Goal: Task Accomplishment & Management: Manage account settings

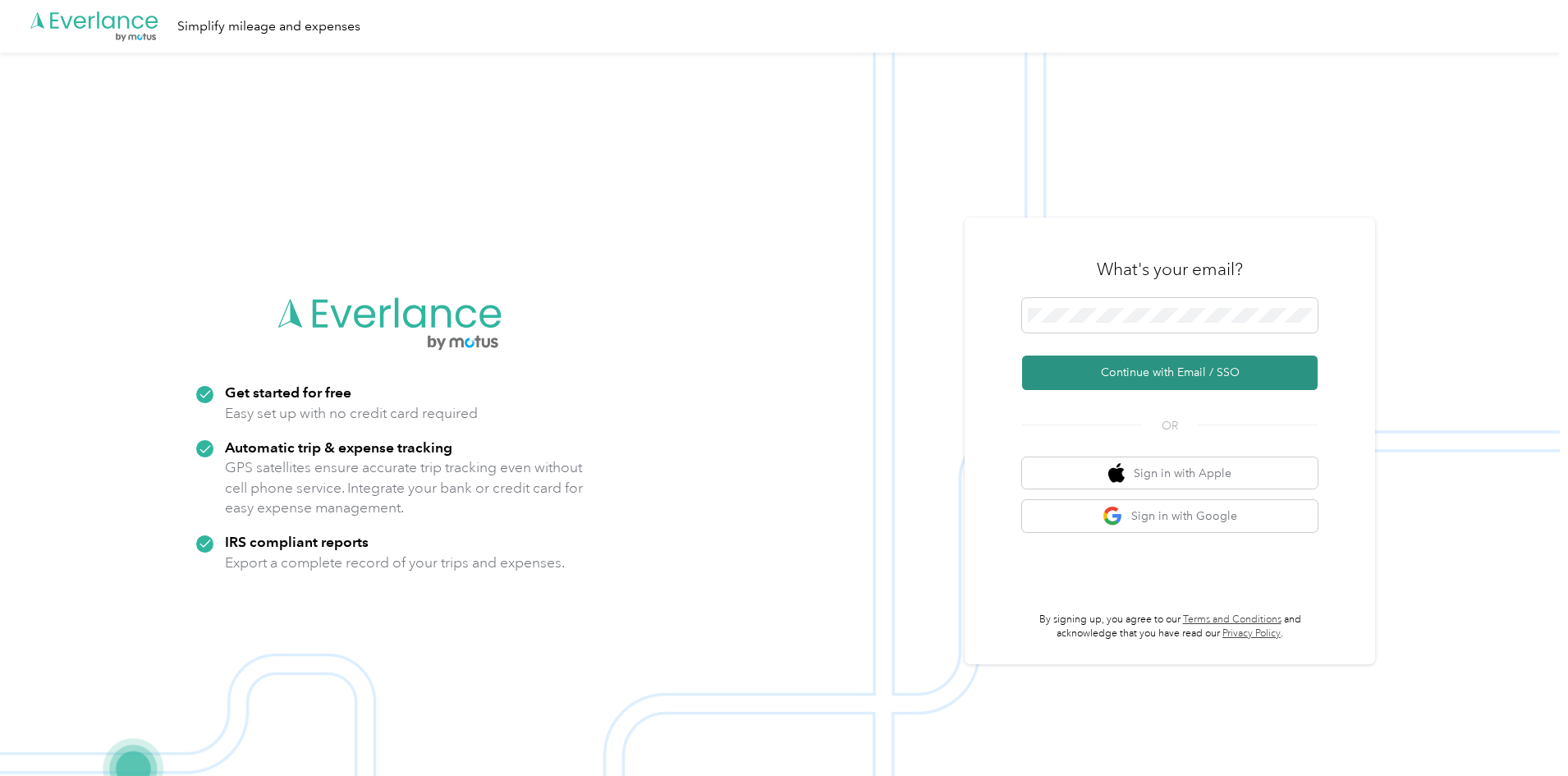
click at [1193, 380] on button "Continue with Email / SSO" at bounding box center [1170, 372] width 296 height 34
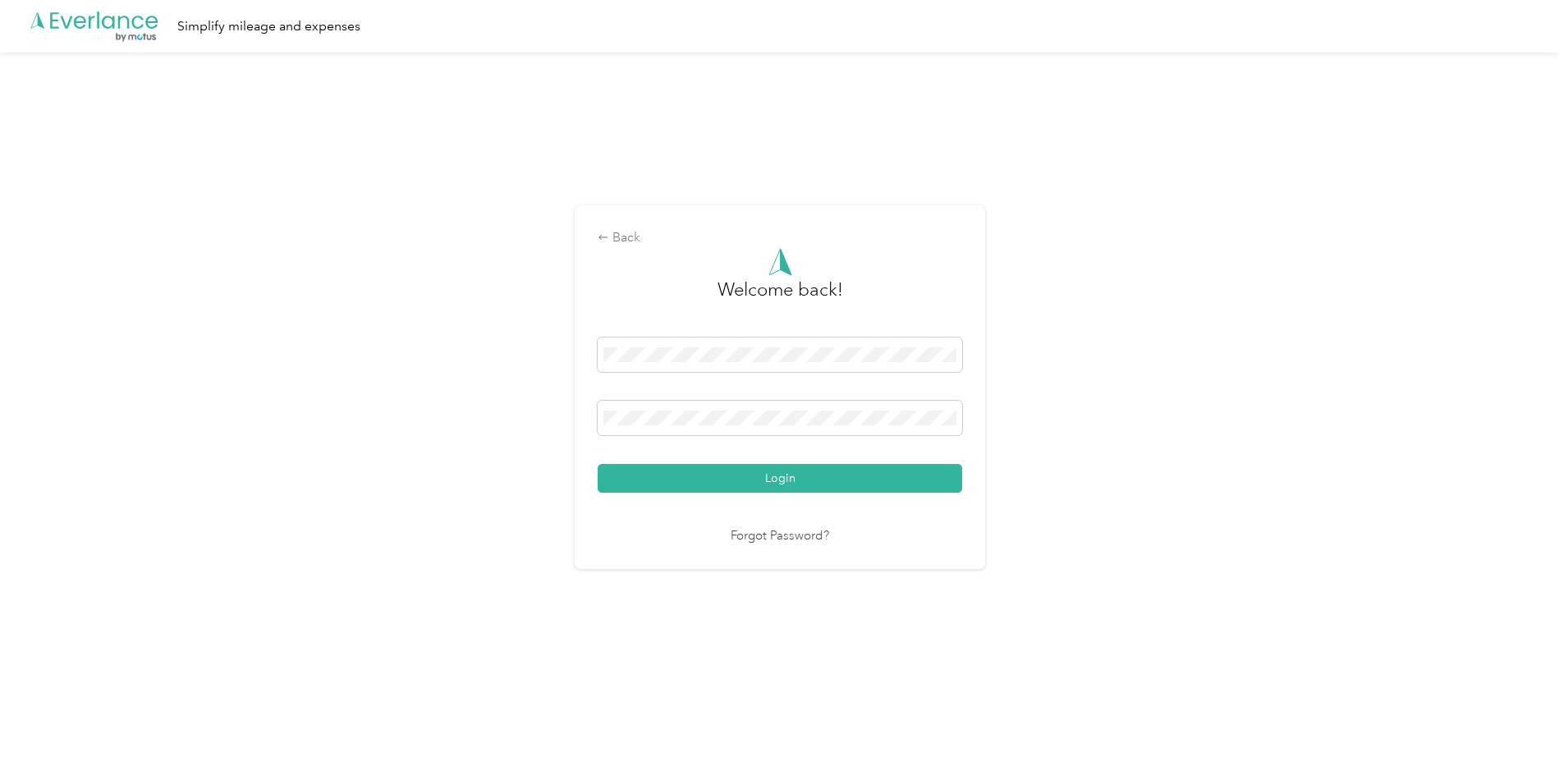
click at [752, 474] on button "Login" at bounding box center [780, 478] width 365 height 29
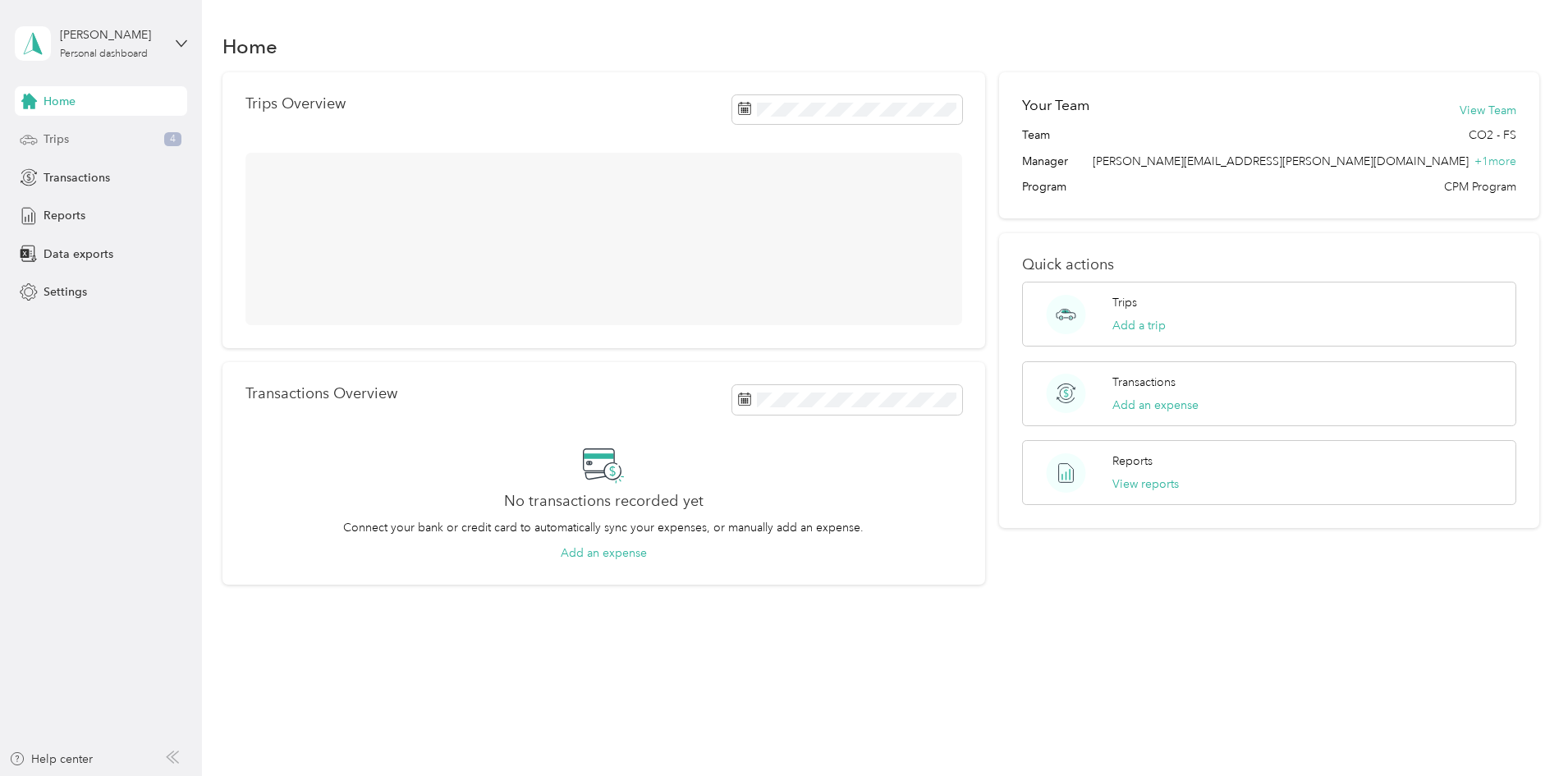
click at [110, 124] on div "Trips 4" at bounding box center [100, 139] width 172 height 29
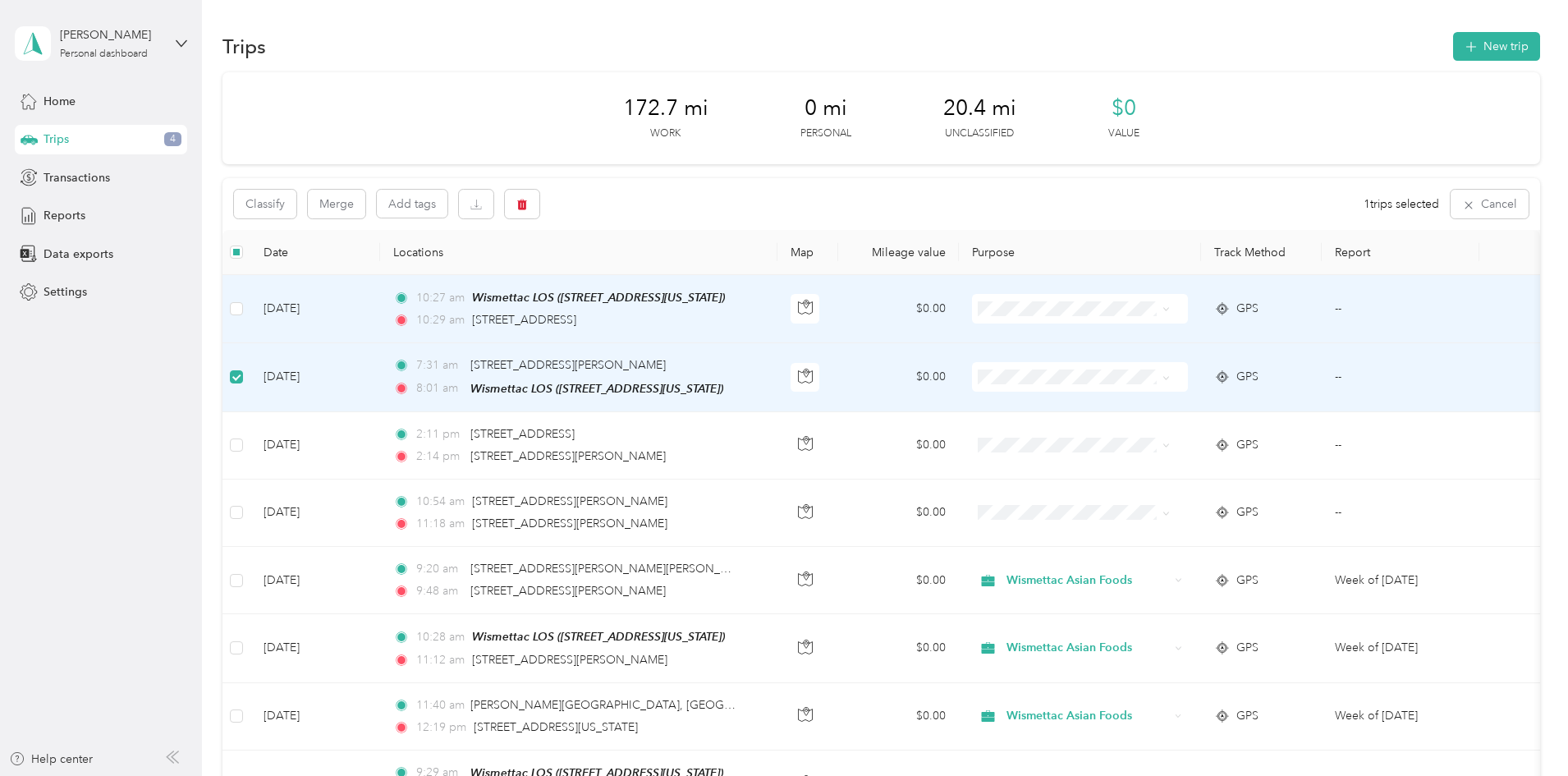
click at [251, 309] on td at bounding box center [237, 310] width 28 height 68
click at [527, 204] on icon "button" at bounding box center [522, 206] width 10 height 11
click at [747, 274] on div "Click to name as a Favorite Place" at bounding box center [695, 284] width 192 height 41
click at [746, 272] on button "Yes" at bounding box center [754, 273] width 32 height 27
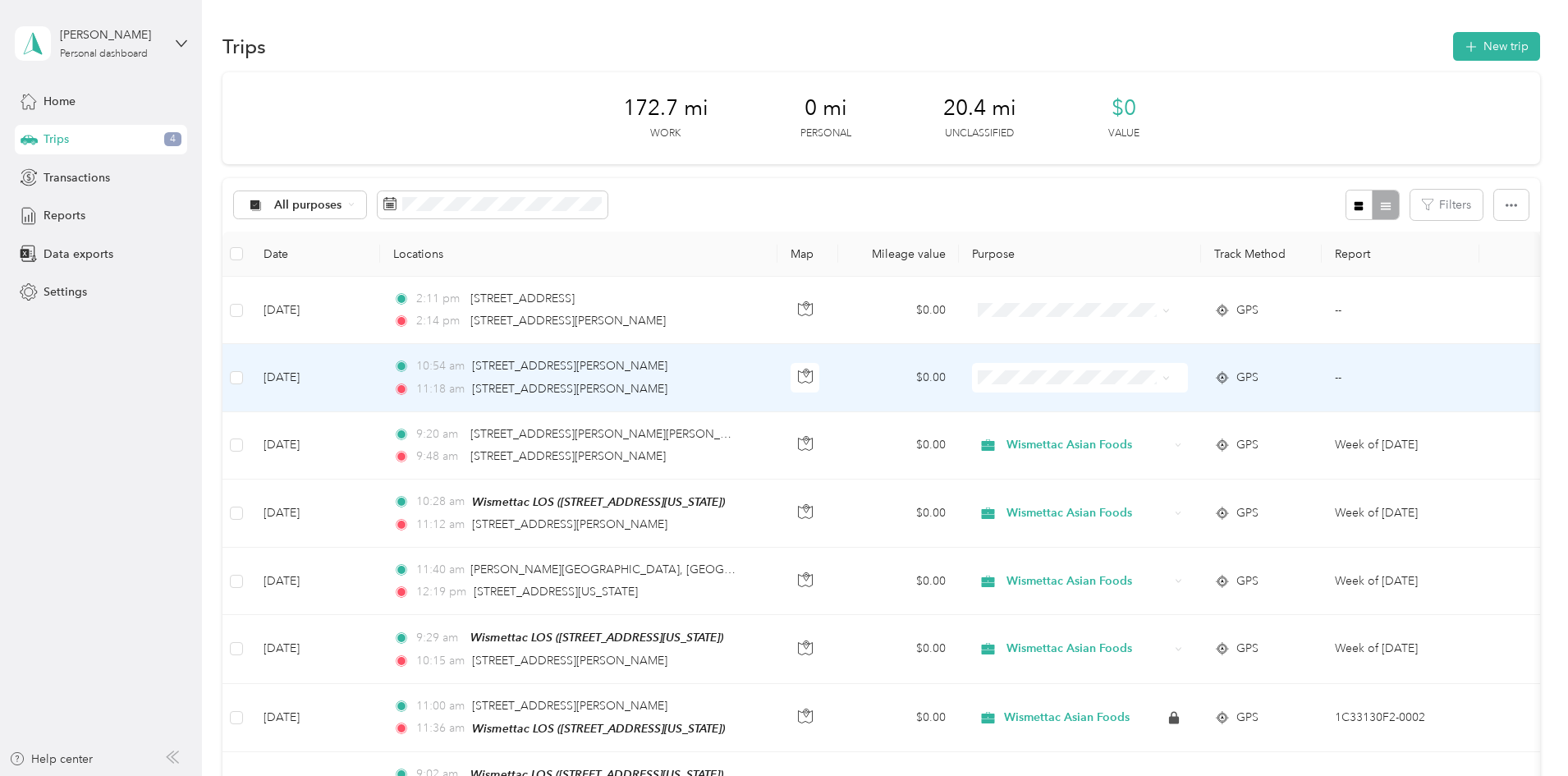
drag, startPoint x: 835, startPoint y: 353, endPoint x: 419, endPoint y: 371, distance: 416.4
drag, startPoint x: 419, startPoint y: 371, endPoint x: 847, endPoint y: 362, distance: 428.1
click at [778, 362] on td "10:54 am 590 N Shaffer St, Orange, CA 11:18 am 8501 Knott Ave, North of Katella…" at bounding box center [579, 377] width 397 height 67
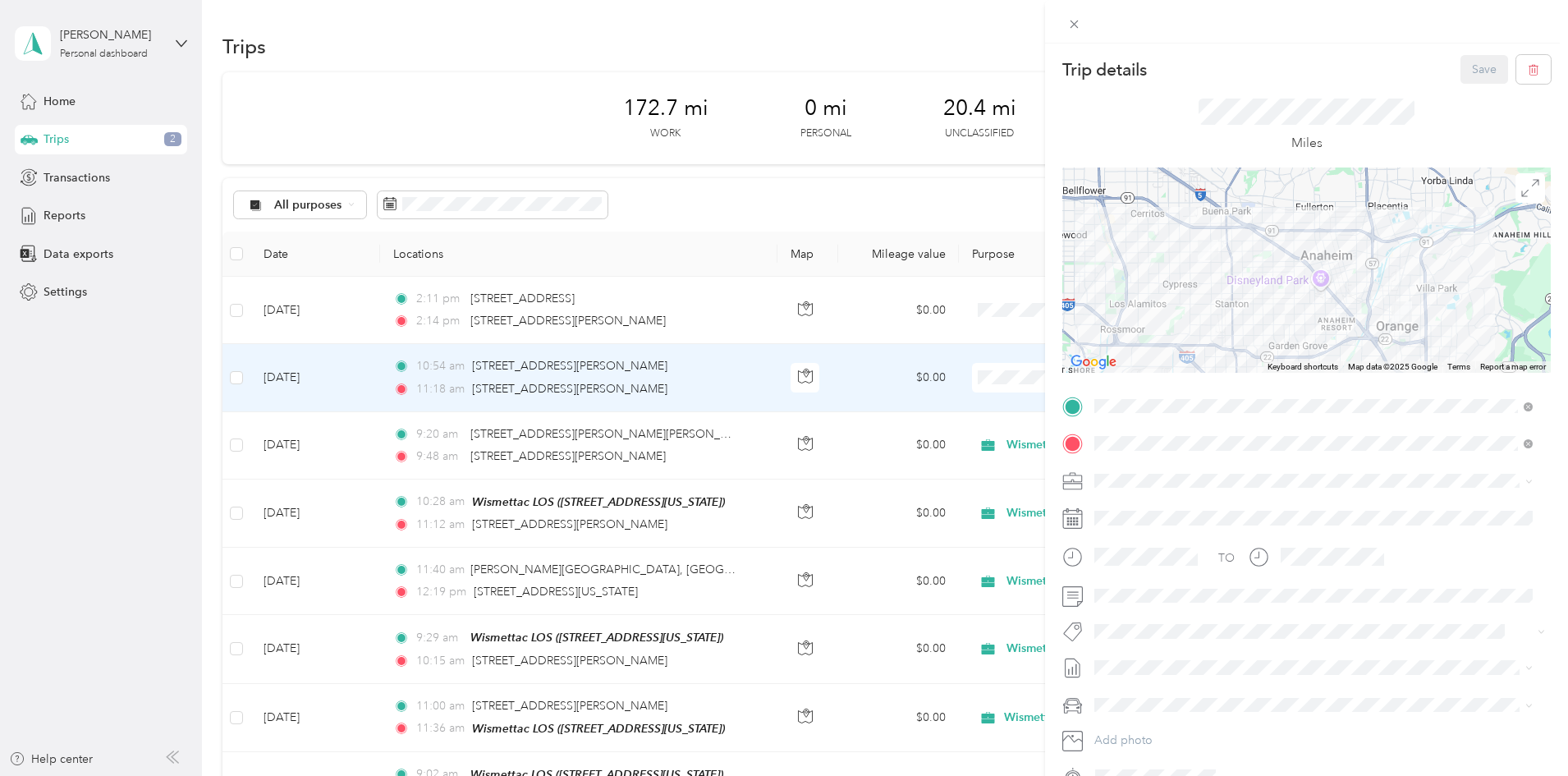
click at [1184, 511] on span "Wismettac Asian Foods" at bounding box center [1160, 509] width 121 height 14
click at [1462, 71] on button "Save" at bounding box center [1485, 69] width 48 height 29
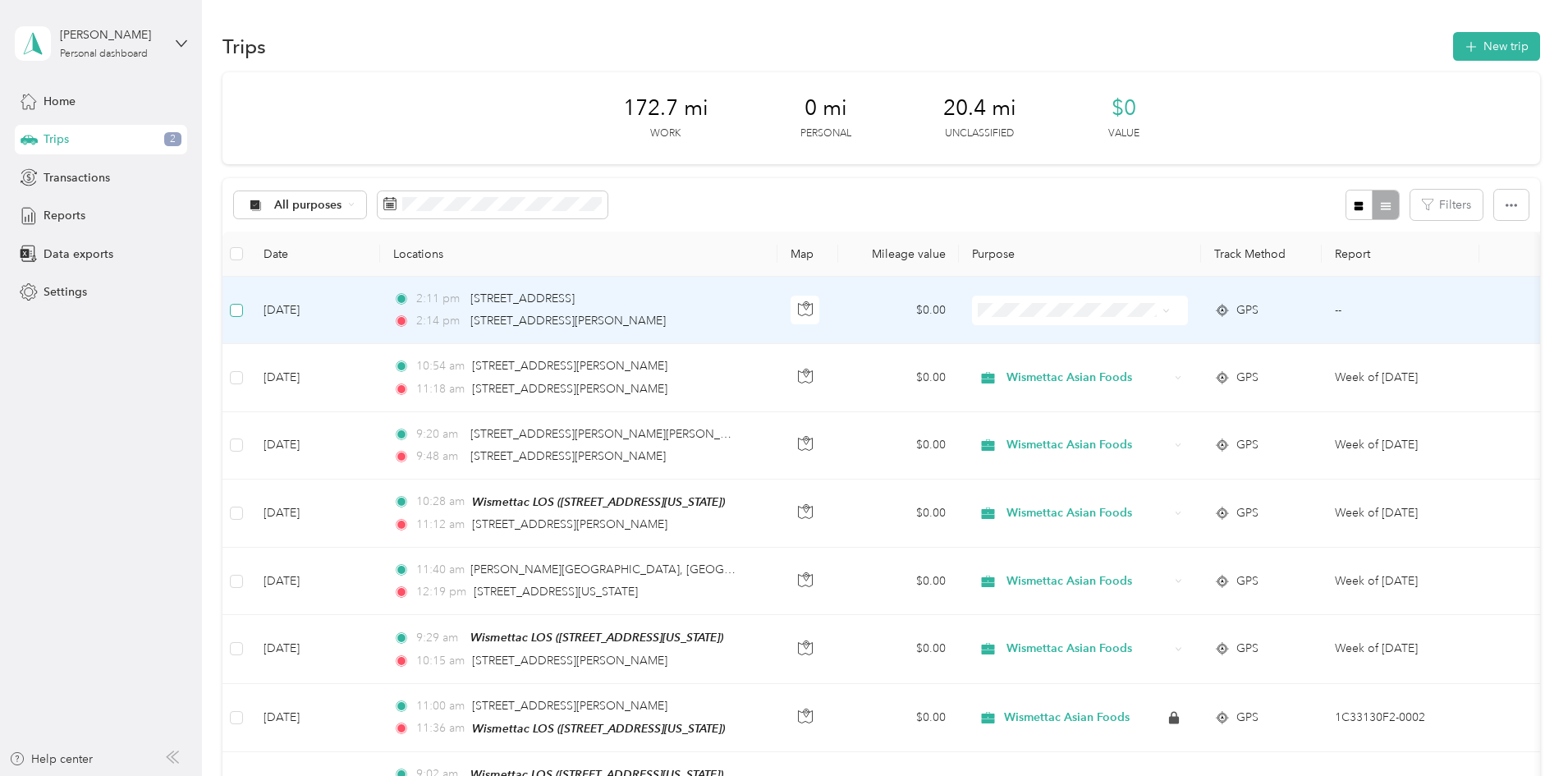
click at [243, 302] on label at bounding box center [237, 311] width 13 height 18
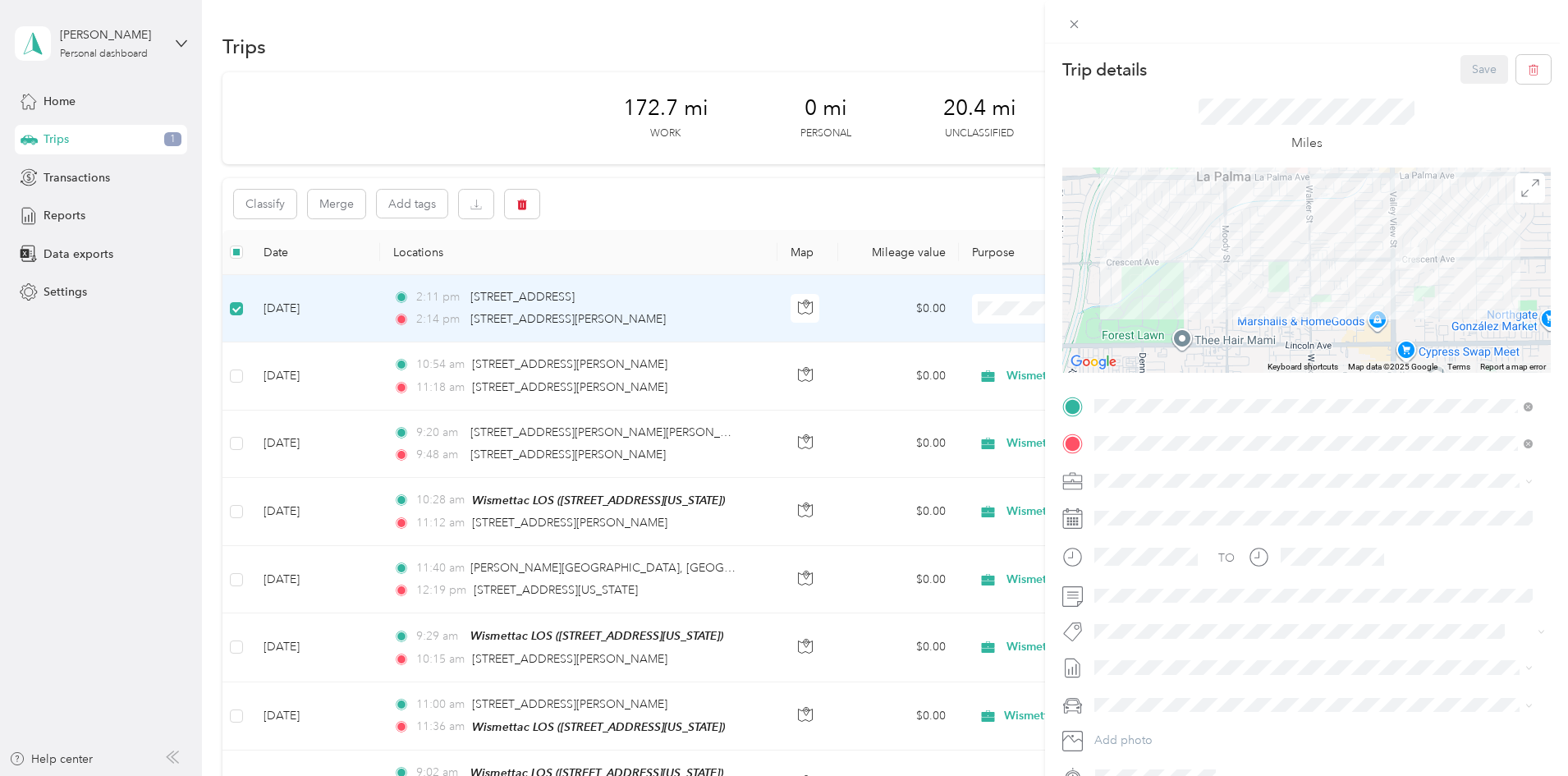
click at [616, 200] on div "Trip details Save This trip cannot be edited because it is either under review,…" at bounding box center [784, 388] width 1568 height 776
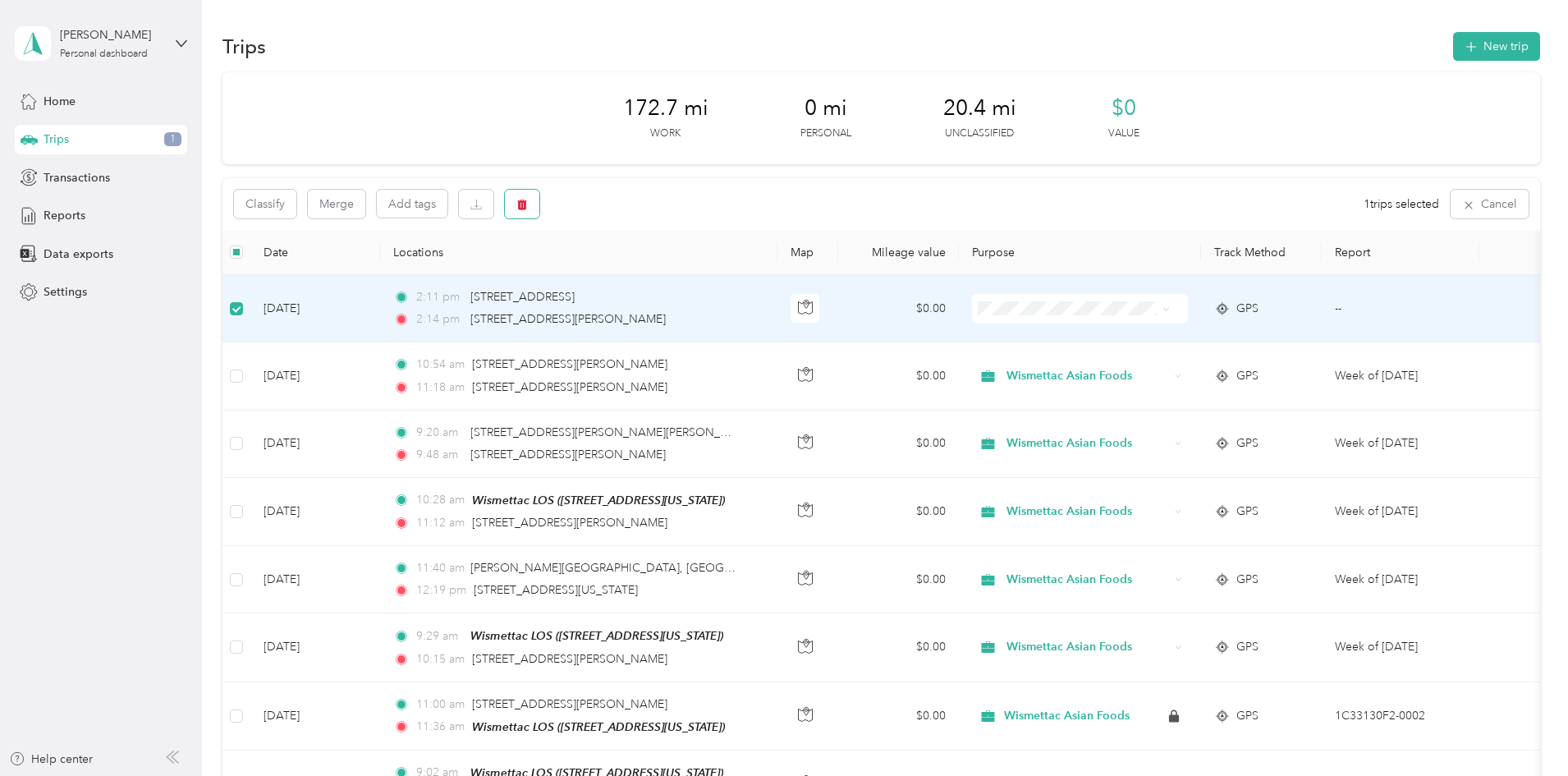
click at [527, 203] on icon "button" at bounding box center [522, 206] width 10 height 11
click at [757, 267] on button "Yes" at bounding box center [754, 273] width 32 height 27
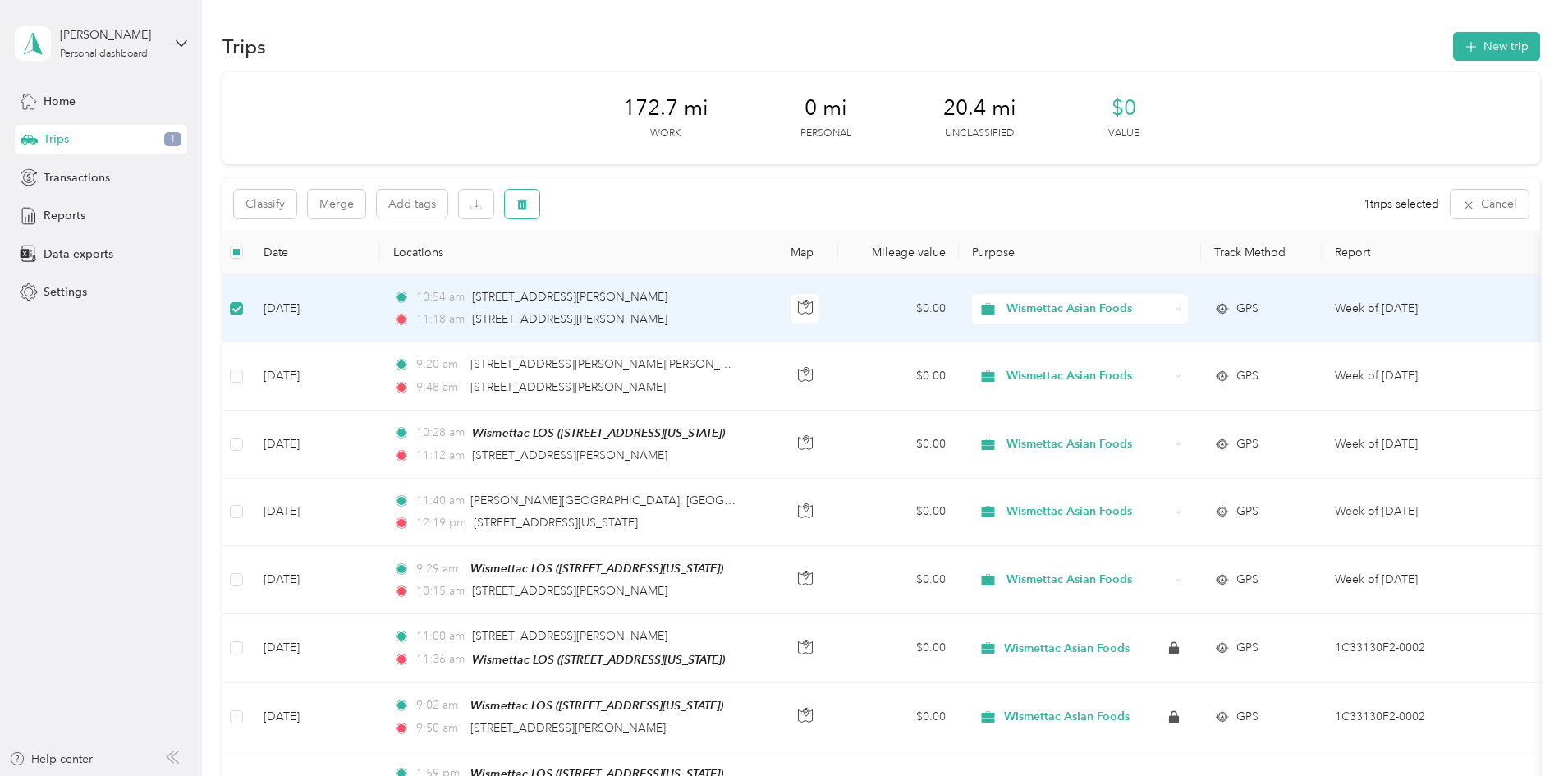
click at [528, 207] on icon "button" at bounding box center [522, 205] width 11 height 11
click at [755, 276] on button "Yes" at bounding box center [754, 273] width 32 height 27
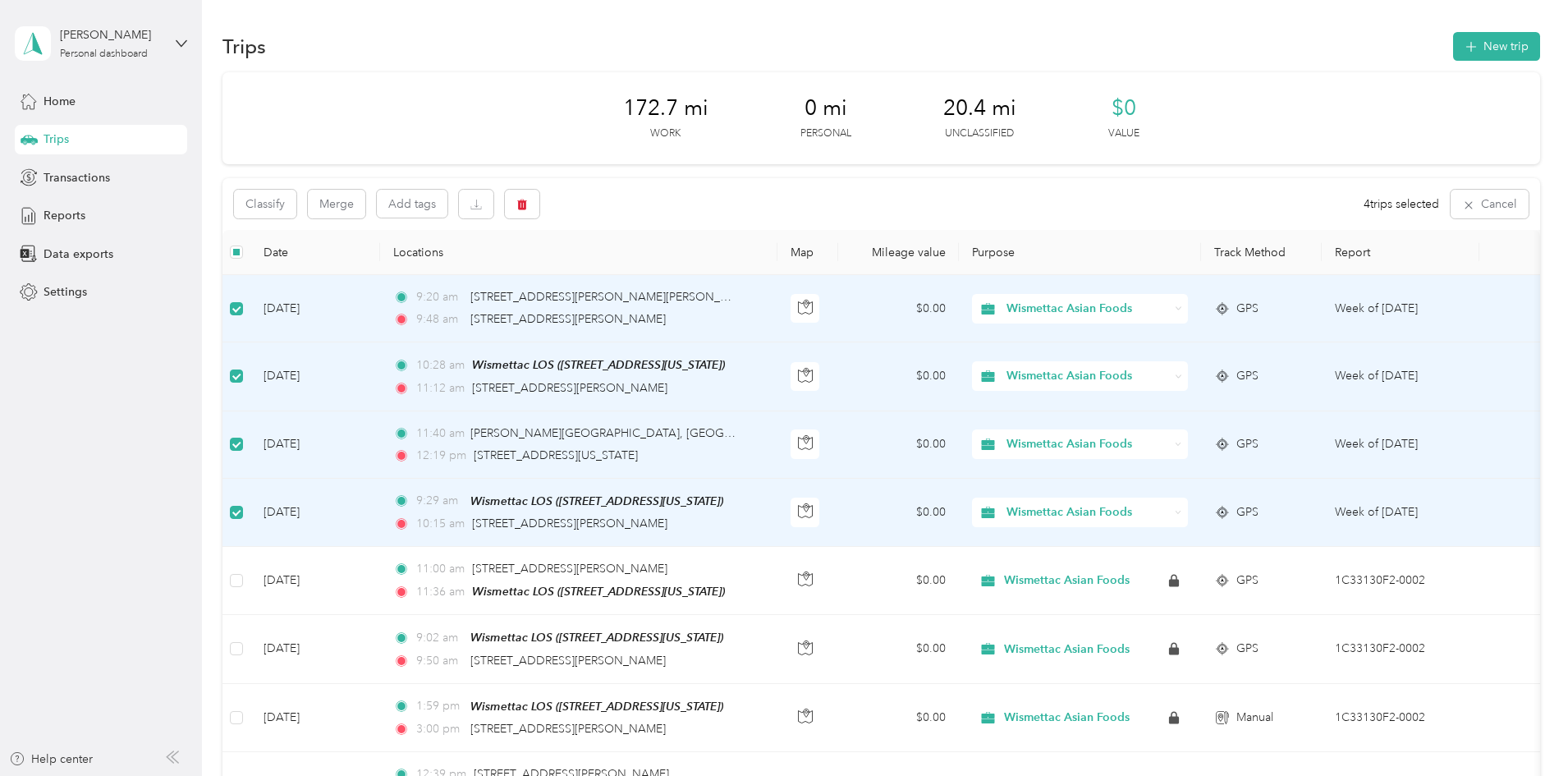
click at [1130, 35] on div "Trips New trip" at bounding box center [882, 45] width 1318 height 34
click at [83, 114] on div "Home" at bounding box center [100, 101] width 172 height 29
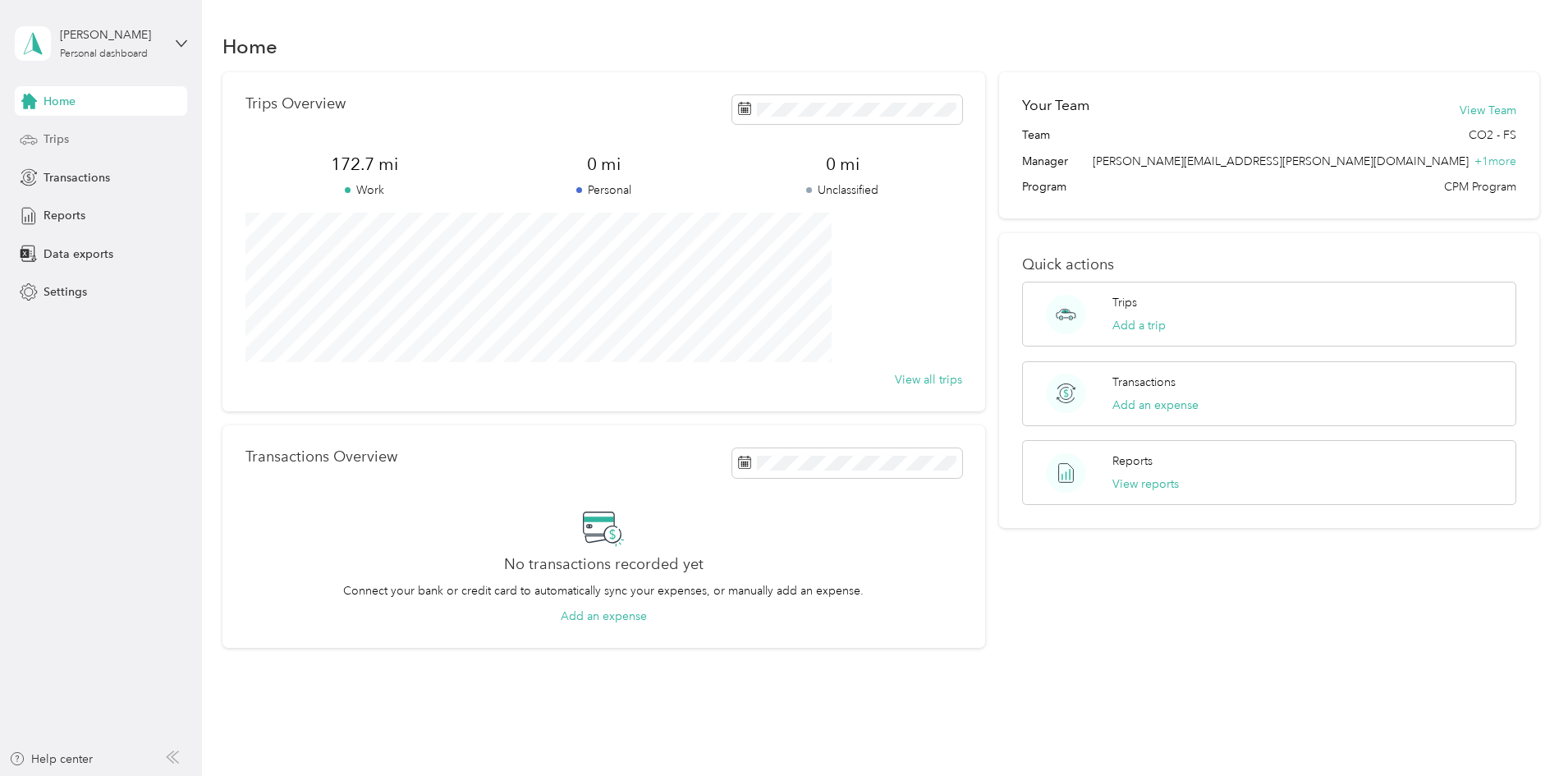
click at [110, 135] on div "Trips" at bounding box center [100, 139] width 172 height 29
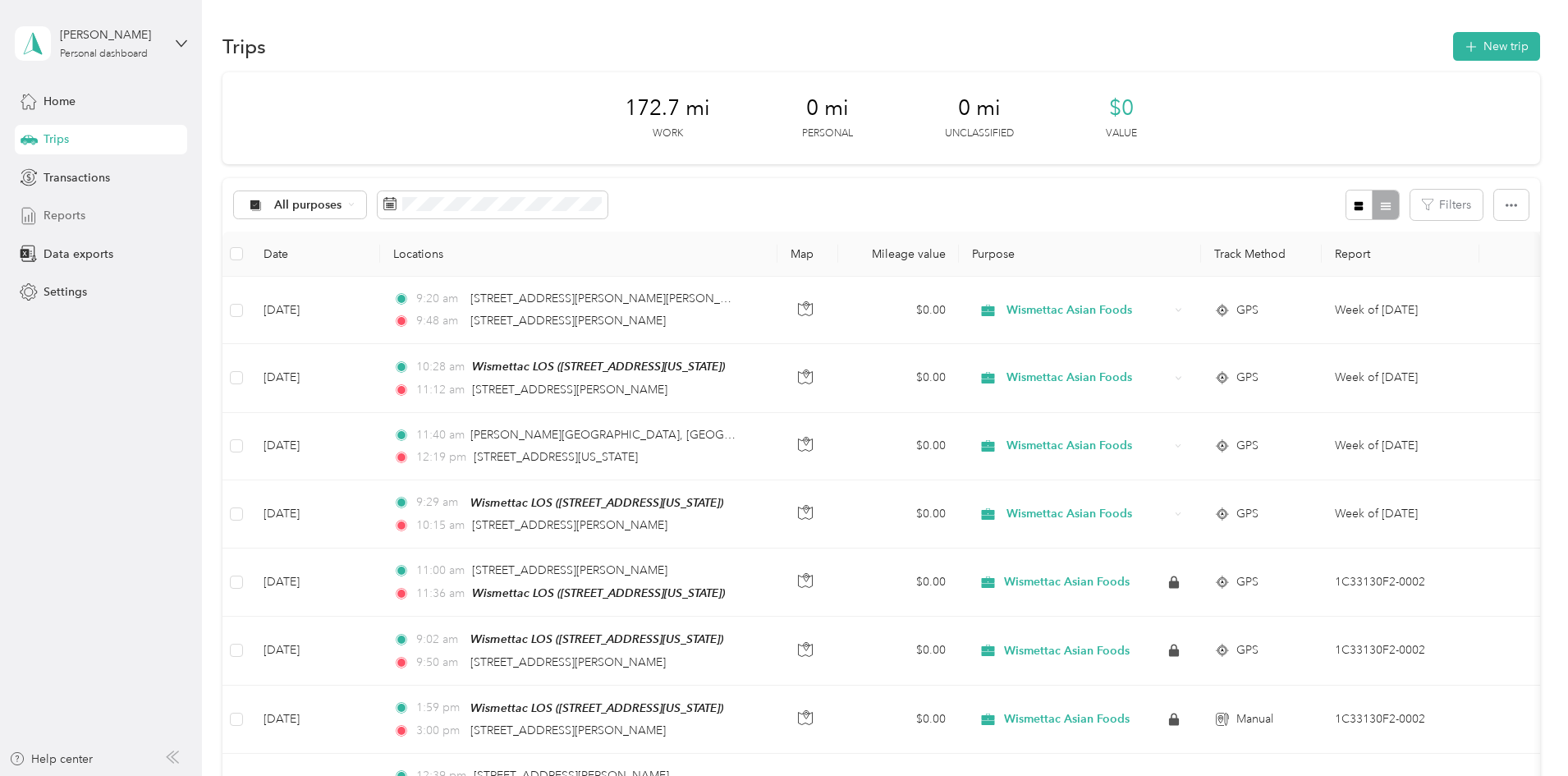
click at [123, 215] on div "Reports" at bounding box center [100, 216] width 172 height 29
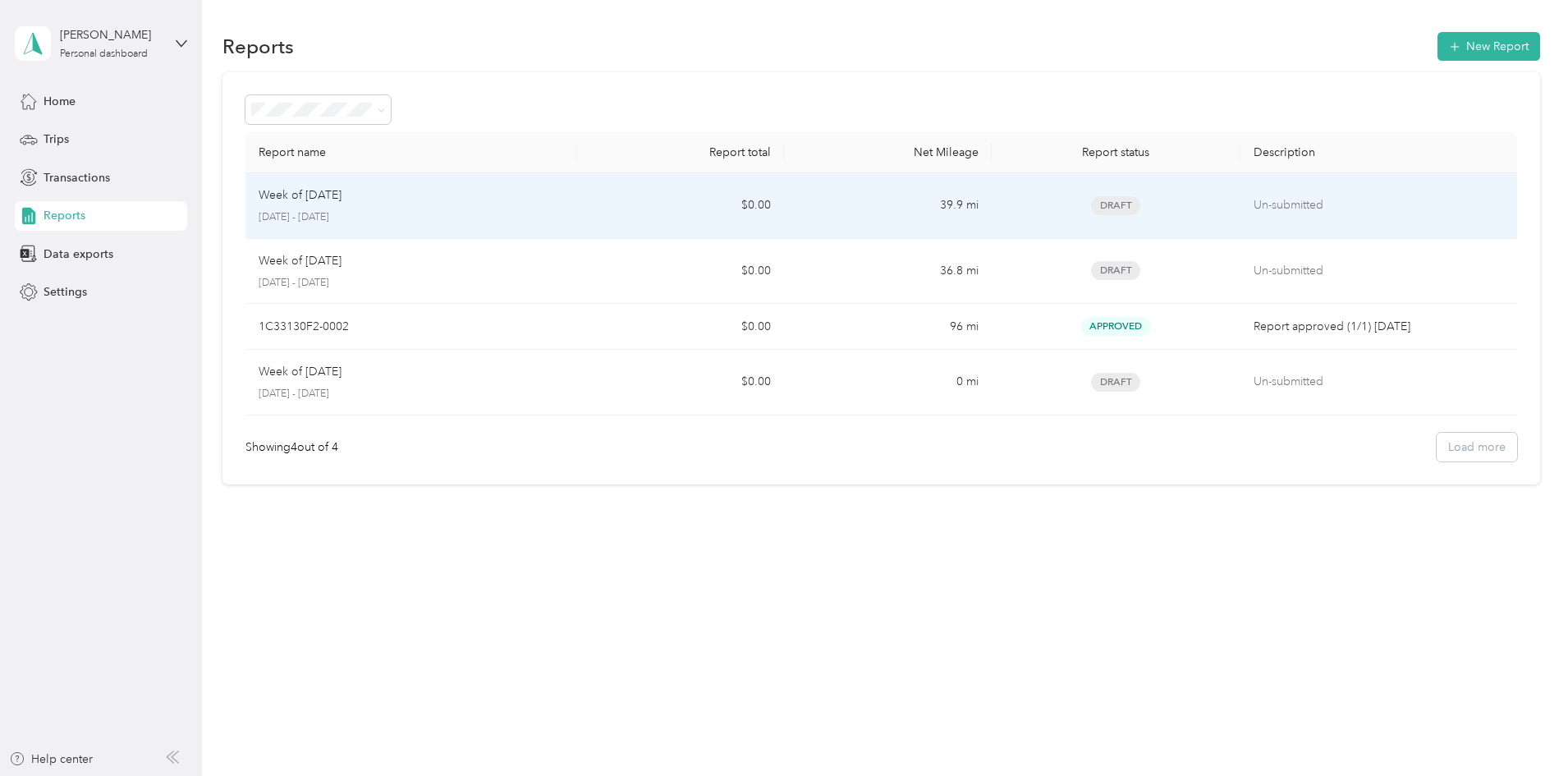
click at [665, 194] on td "$0.00" at bounding box center [681, 206] width 207 height 65
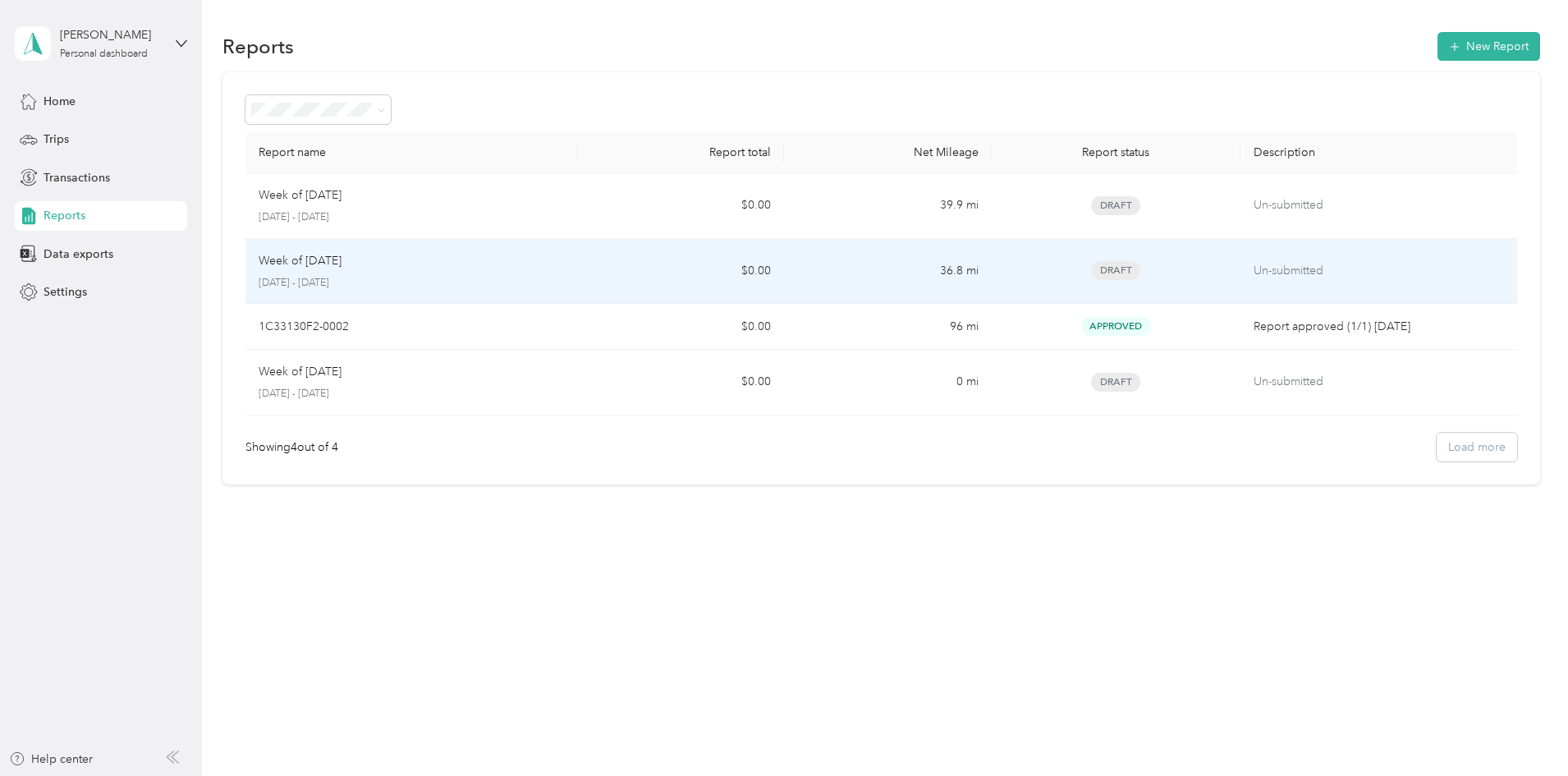
click at [564, 265] on div "Week of [DATE]" at bounding box center [412, 262] width 306 height 18
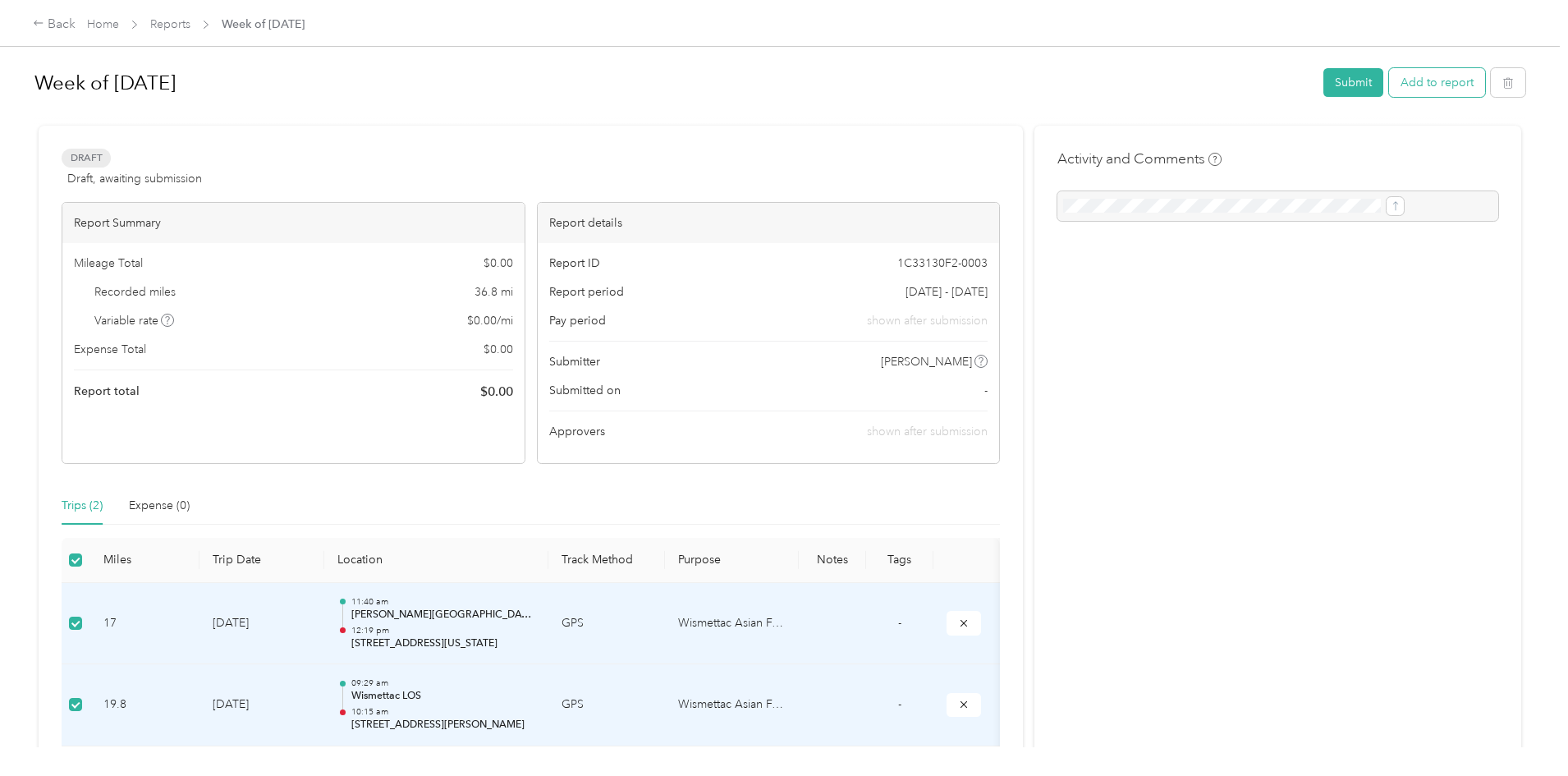
click at [1389, 84] on button "Add to report" at bounding box center [1437, 82] width 96 height 29
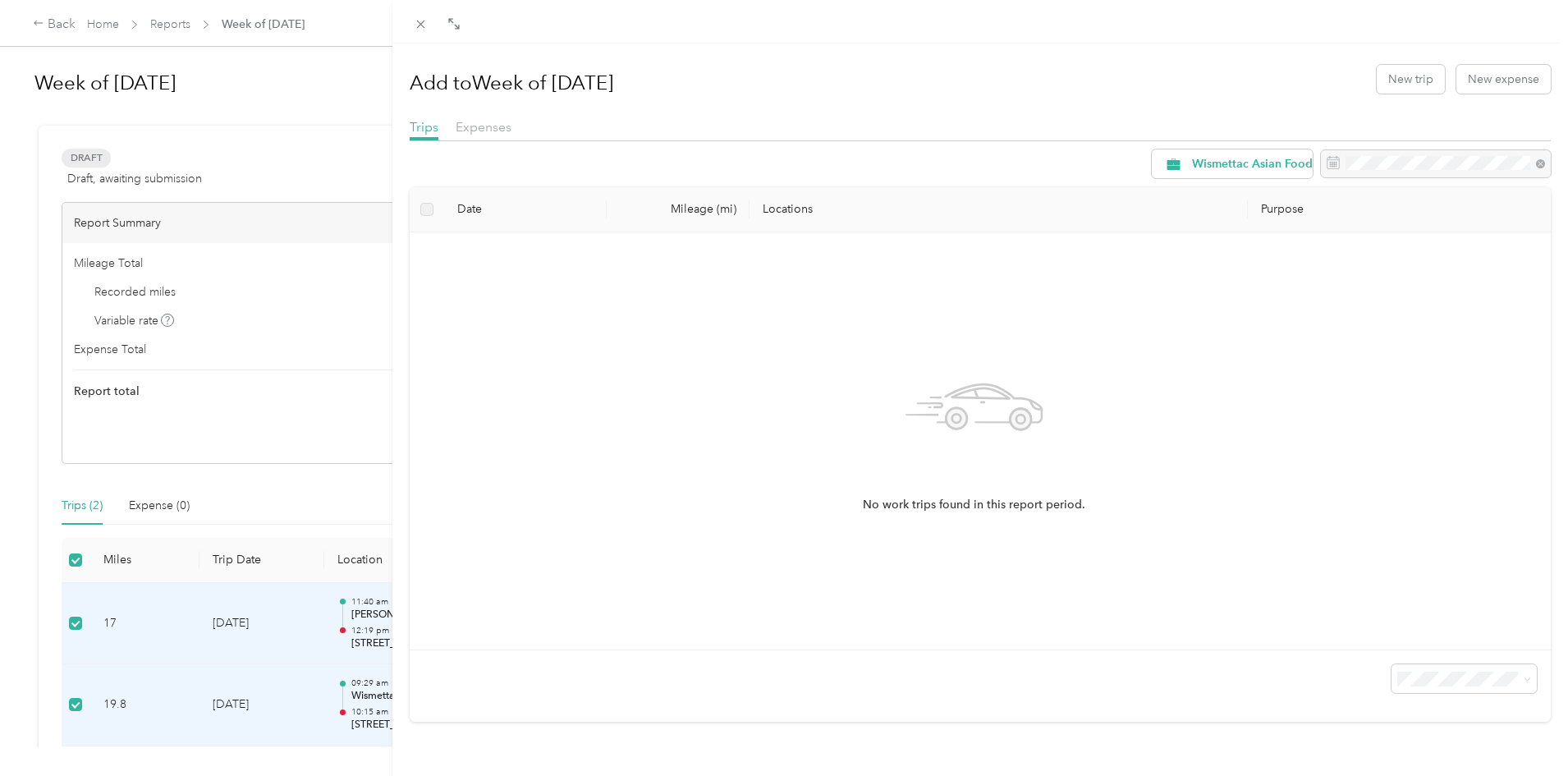
click at [92, 431] on div "Add to Week of September 15 2025 New trip New expense Trips Expenses Wismettac …" at bounding box center [784, 388] width 1568 height 776
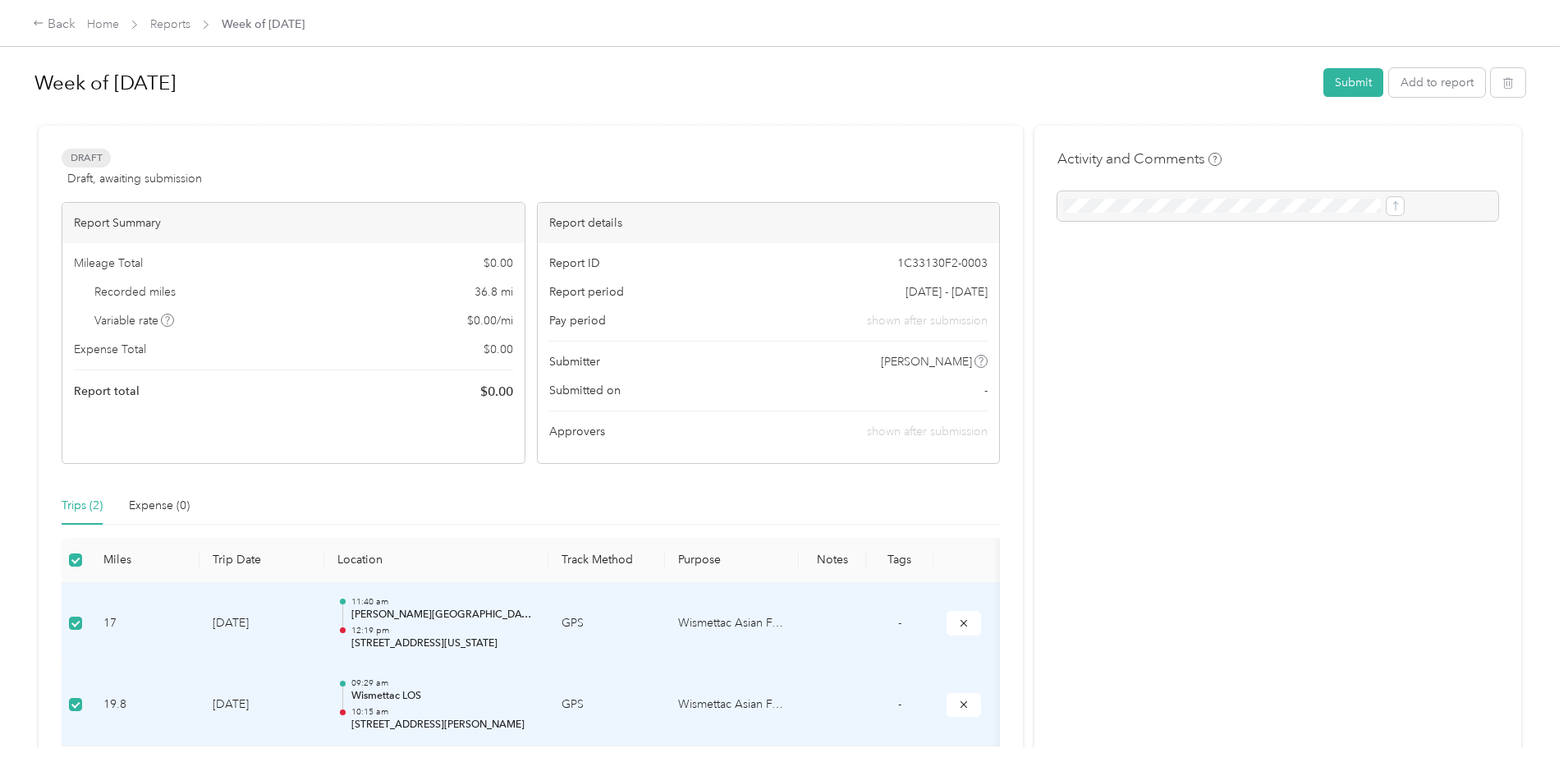
click at [535, 609] on p "Argyros Forum, North Center Street, Orange, Orange County, California, 92866, U…" at bounding box center [443, 616] width 184 height 15
click at [547, 542] on th "Location" at bounding box center [436, 560] width 223 height 45
click at [82, 615] on label at bounding box center [76, 624] width 13 height 18
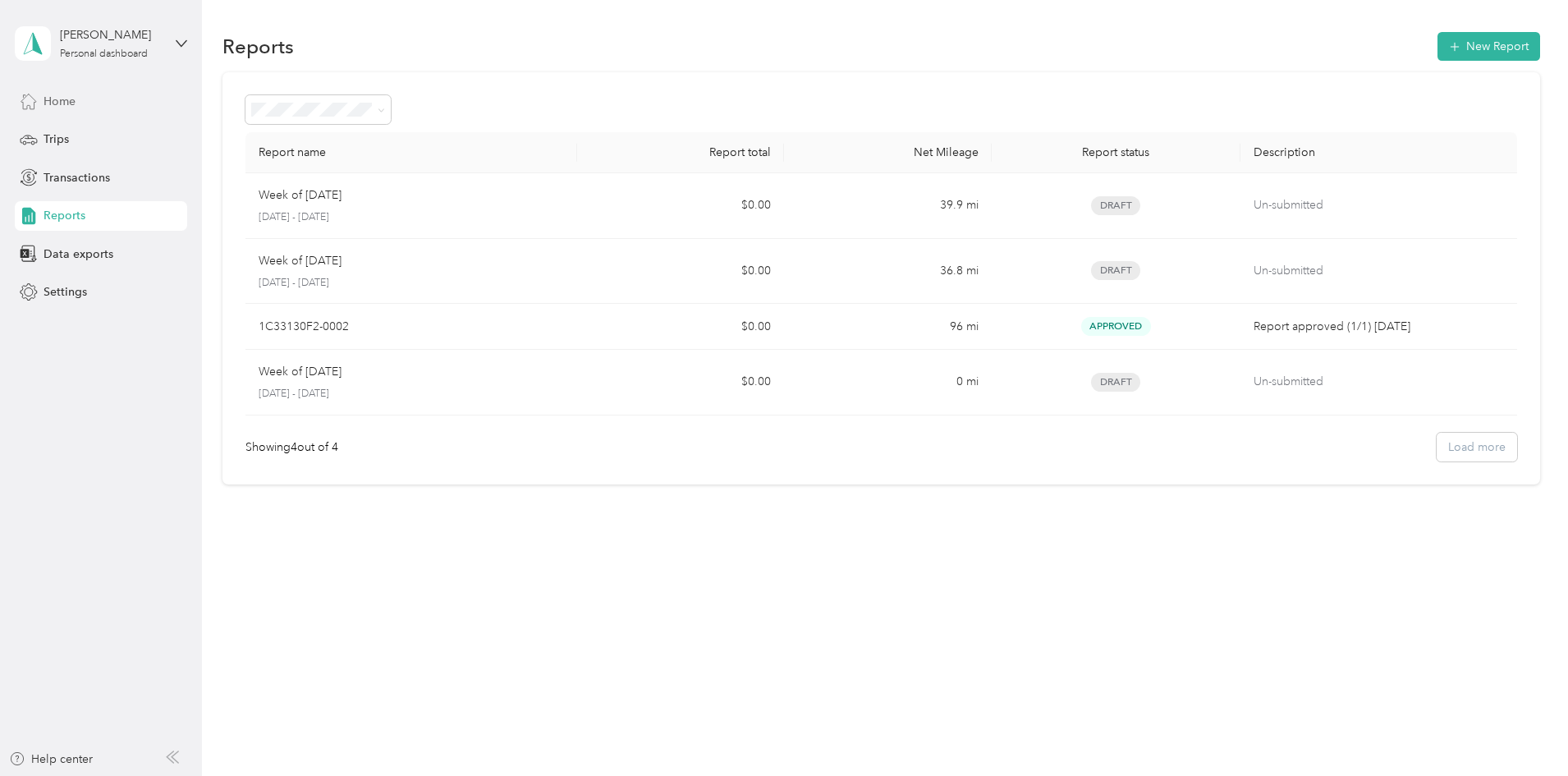
click at [58, 110] on div "Home" at bounding box center [100, 101] width 172 height 29
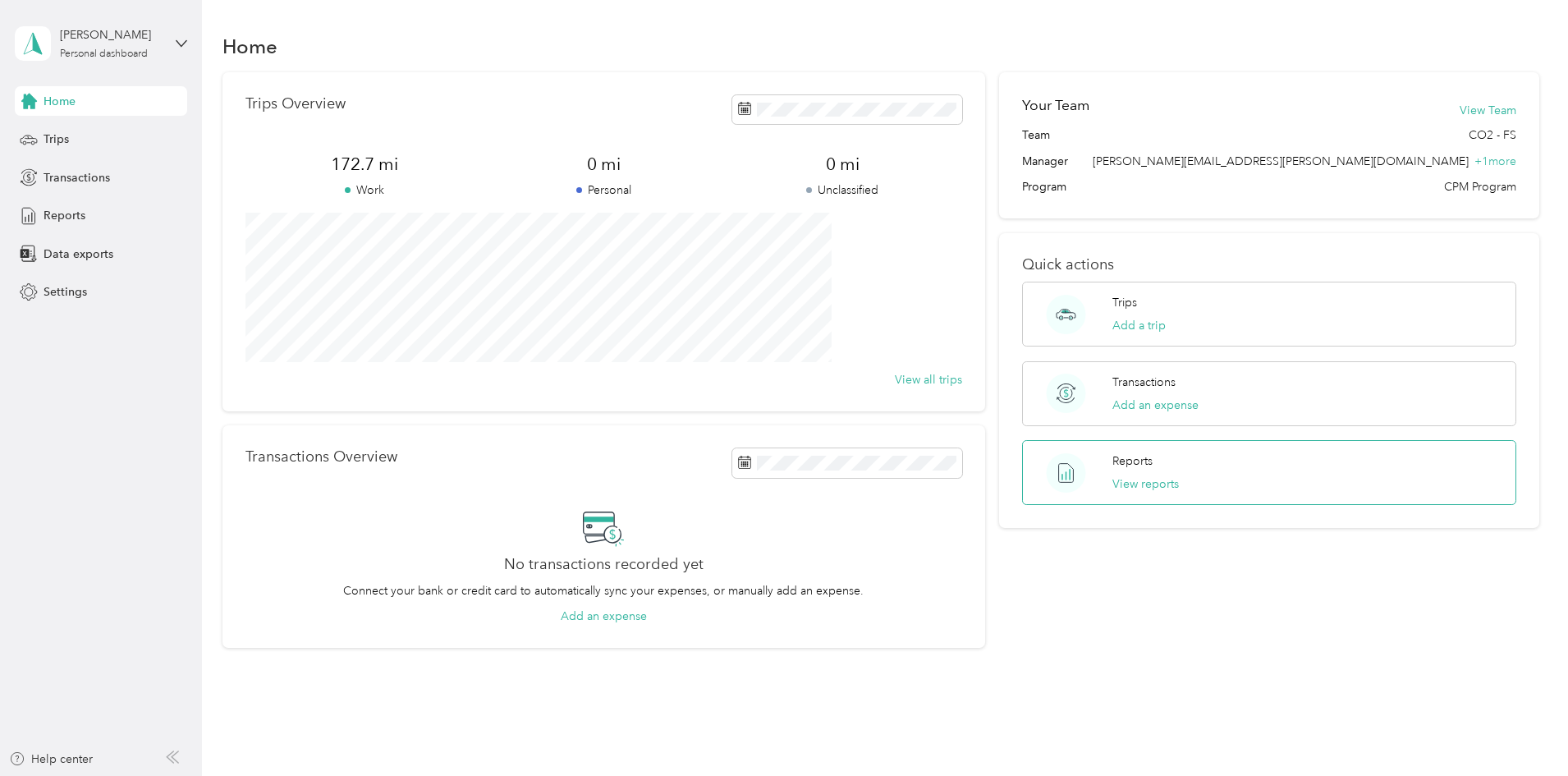
click at [1198, 484] on div "Reports View reports" at bounding box center [1270, 473] width 495 height 65
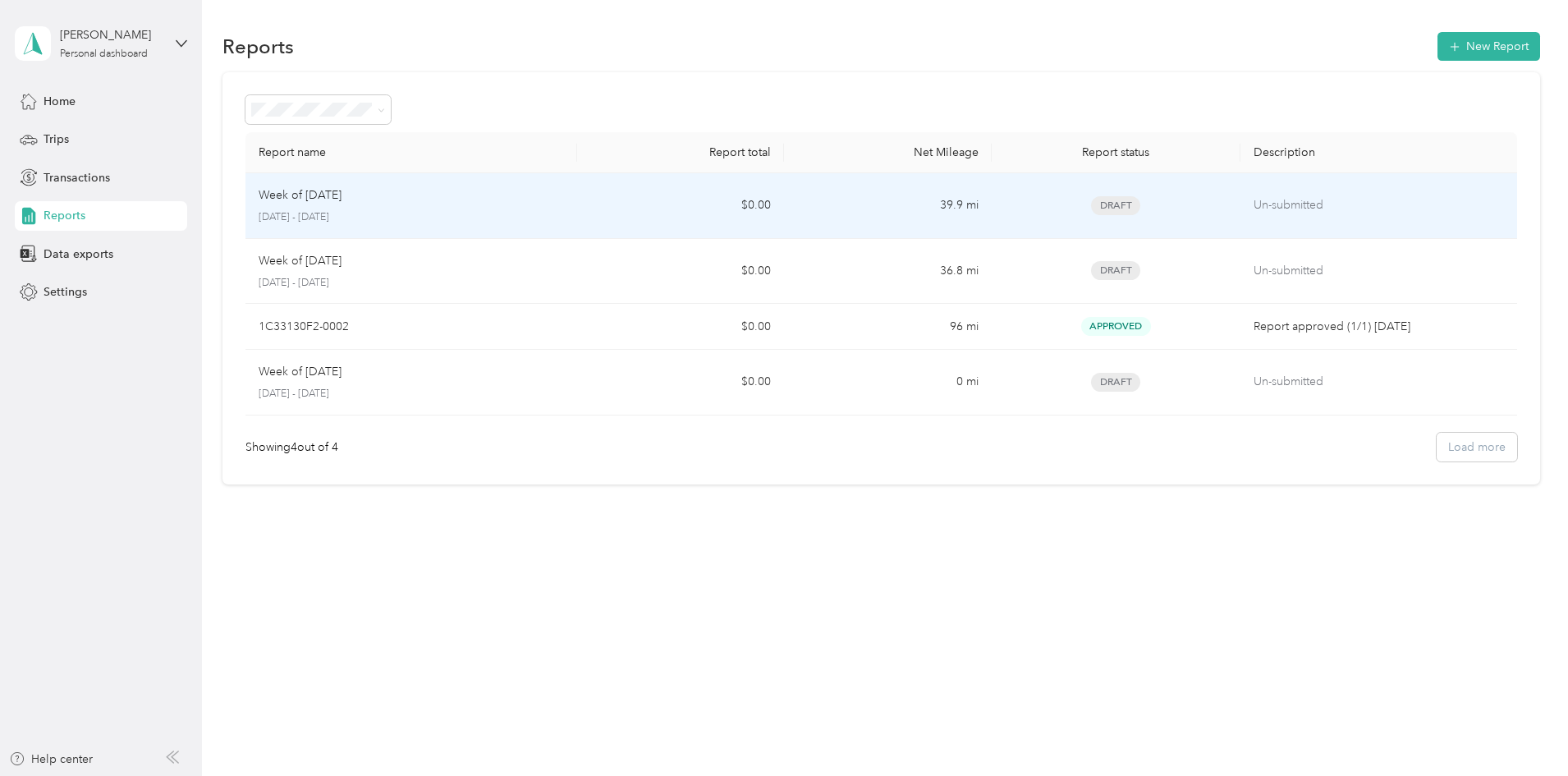
click at [578, 213] on td "Week of September 22 2025 September 22 - 28, 2025" at bounding box center [411, 206] width 332 height 65
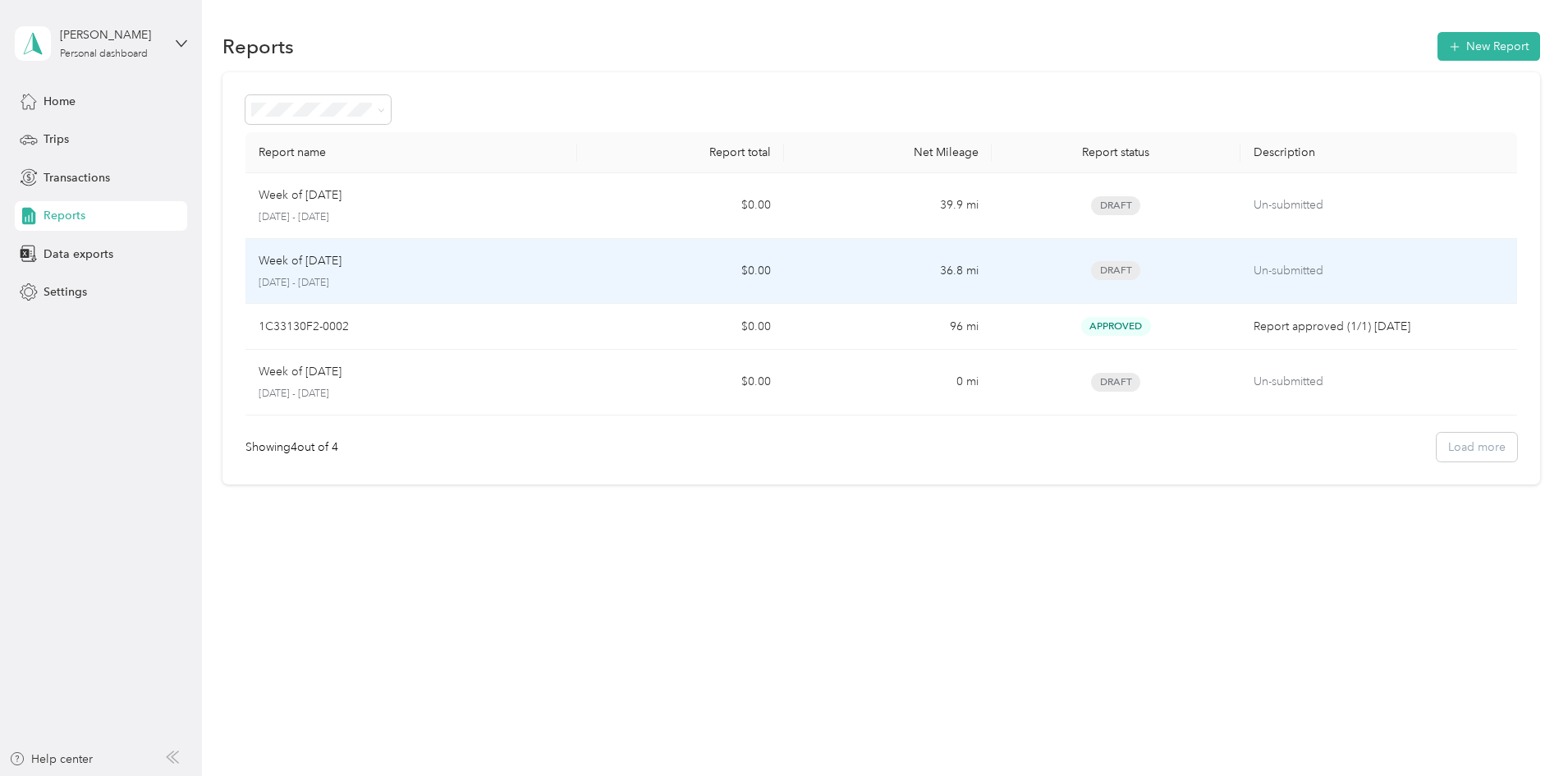
click at [578, 284] on td "Week of September 15 2025 September 15 - 21, 2025" at bounding box center [411, 271] width 332 height 65
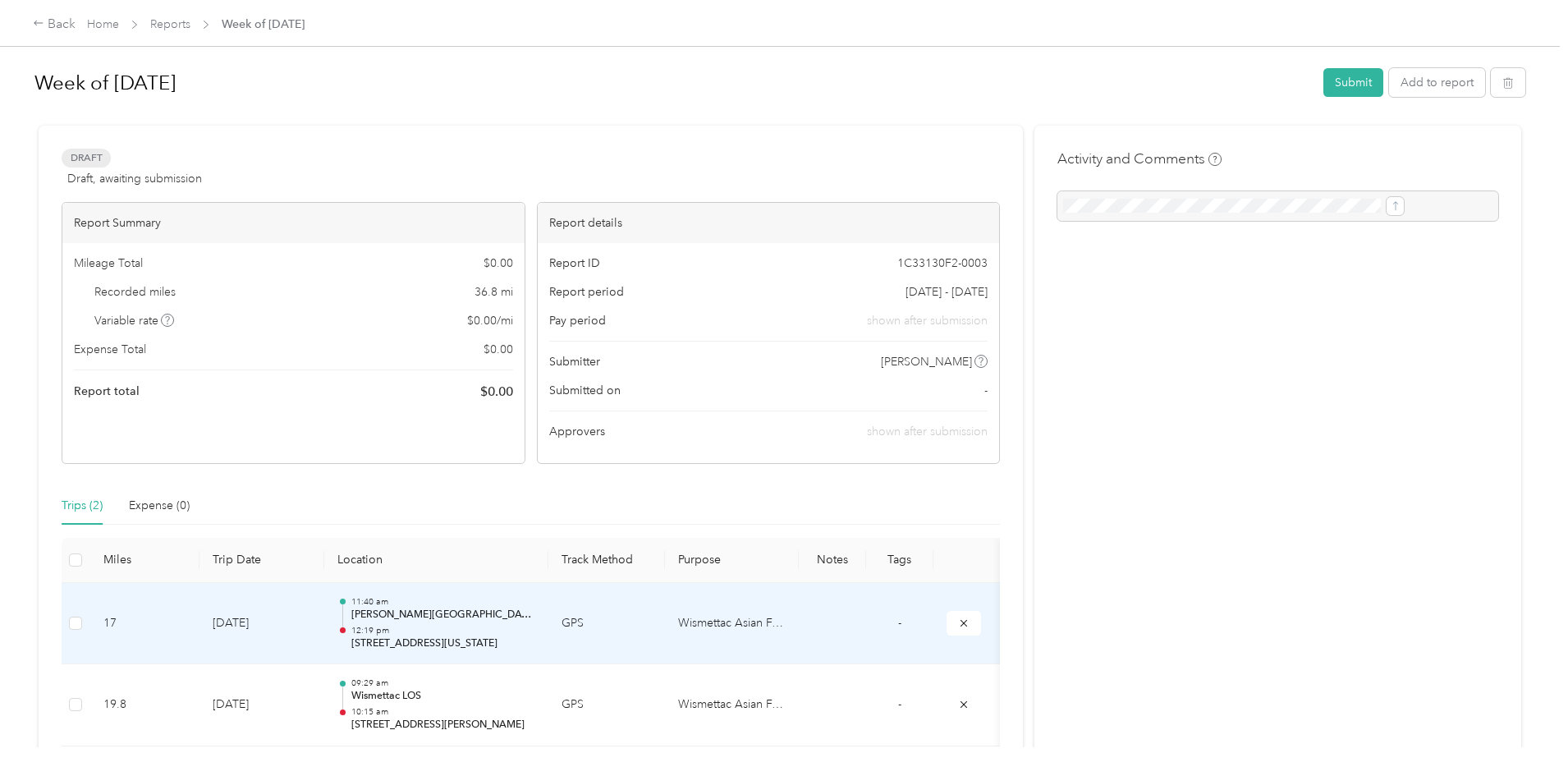
click at [535, 616] on p "Argyros Forum, North Center Street, Orange, Orange County, California, 92866, U…" at bounding box center [443, 616] width 184 height 15
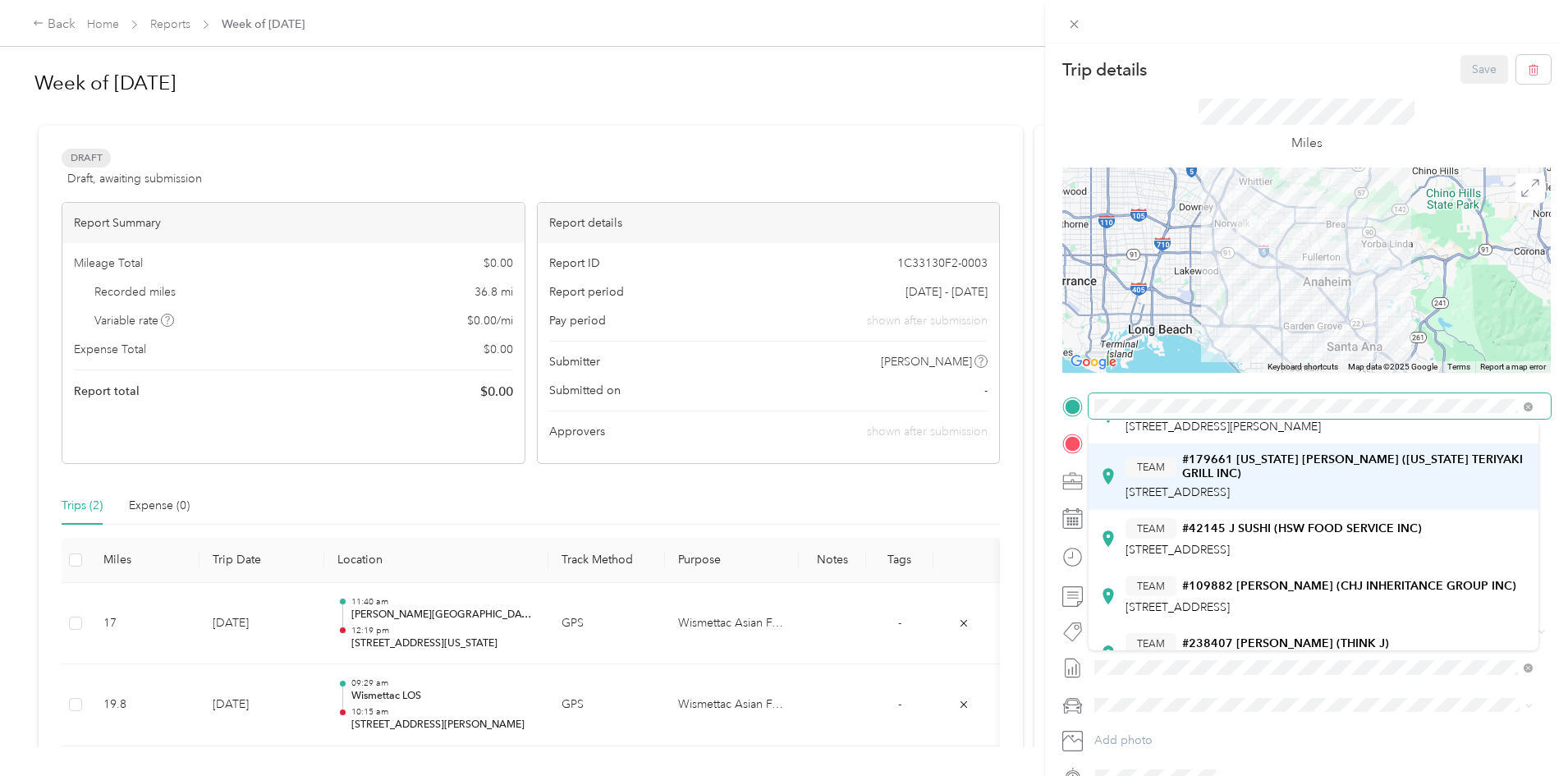
scroll to position [246, 0]
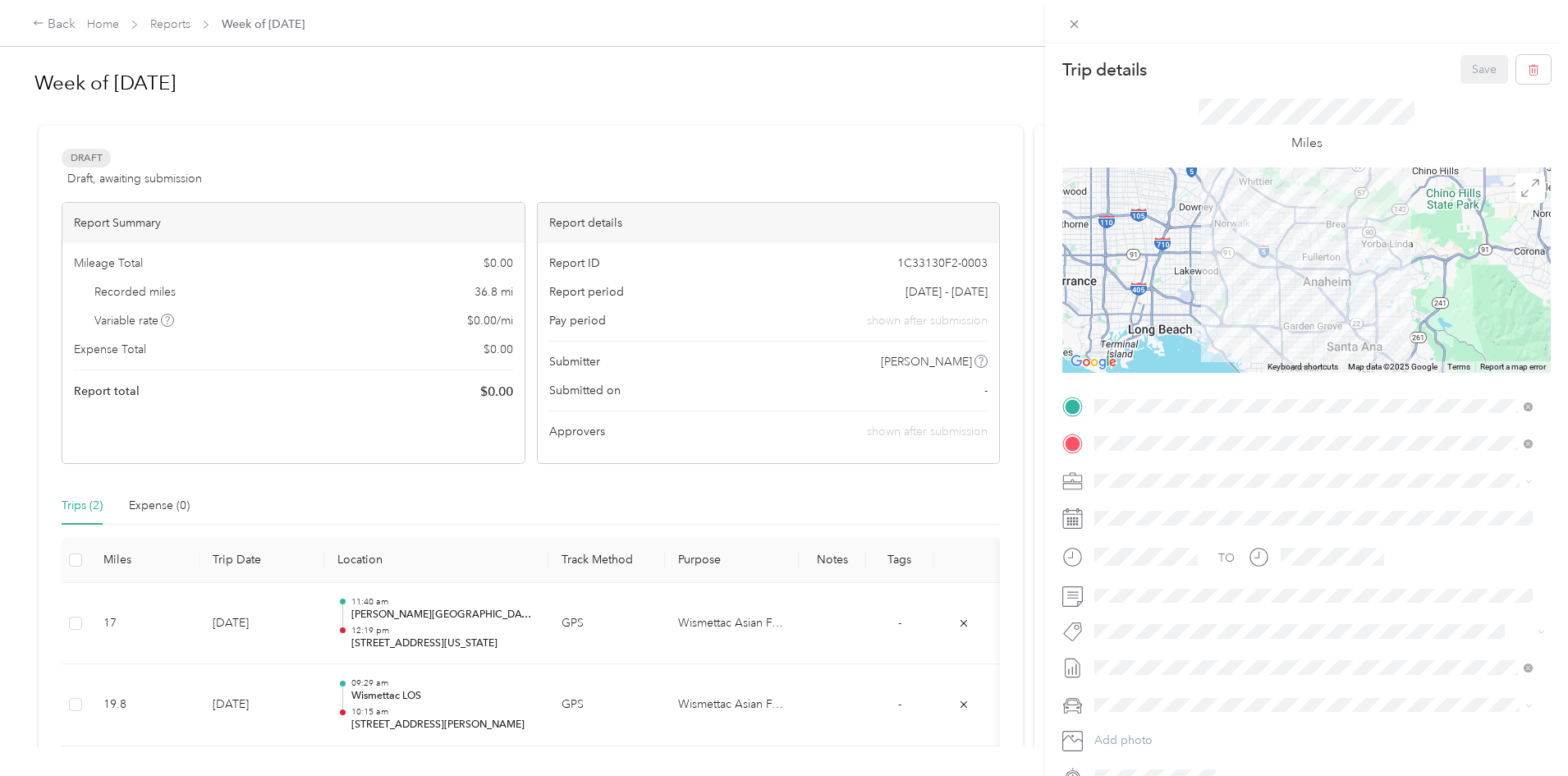
click at [1040, 396] on div "Trip details Save This trip cannot be edited because it is either under review,…" at bounding box center [784, 388] width 1568 height 776
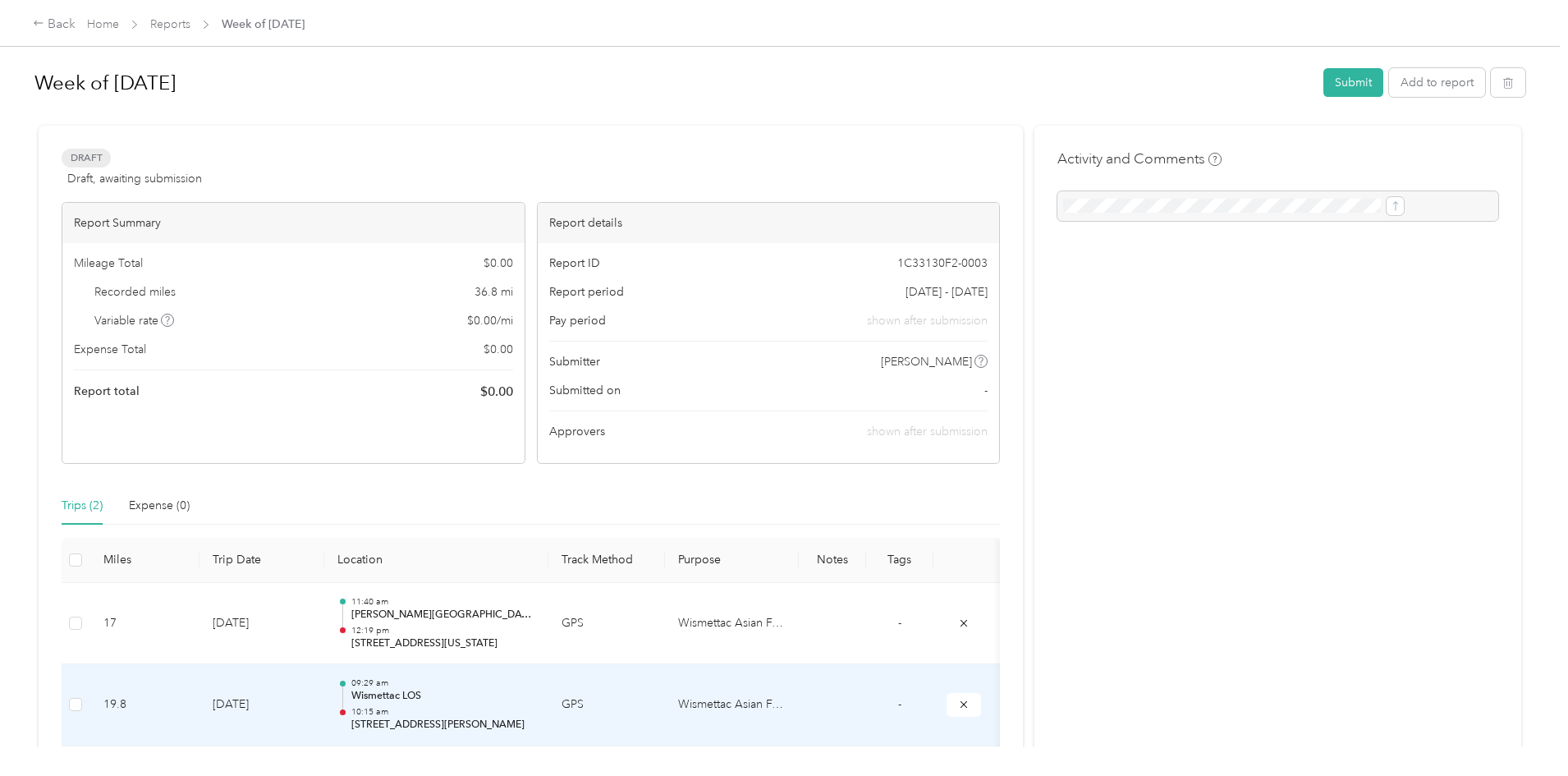
click at [535, 697] on p "Wismettac LOS" at bounding box center [443, 697] width 184 height 15
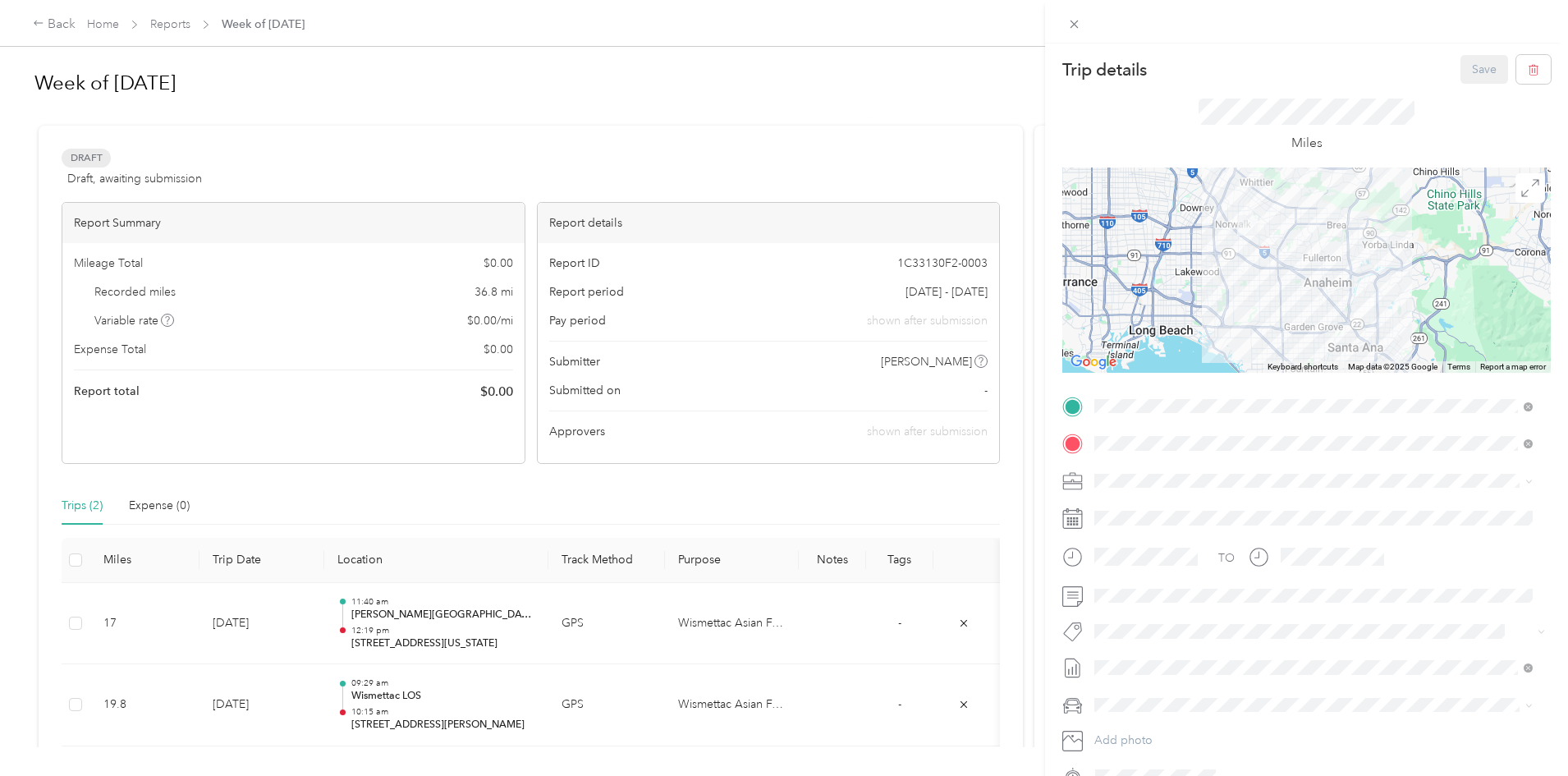
click at [770, 134] on div "Trip details Save This trip cannot be edited because it is either under review,…" at bounding box center [784, 388] width 1568 height 776
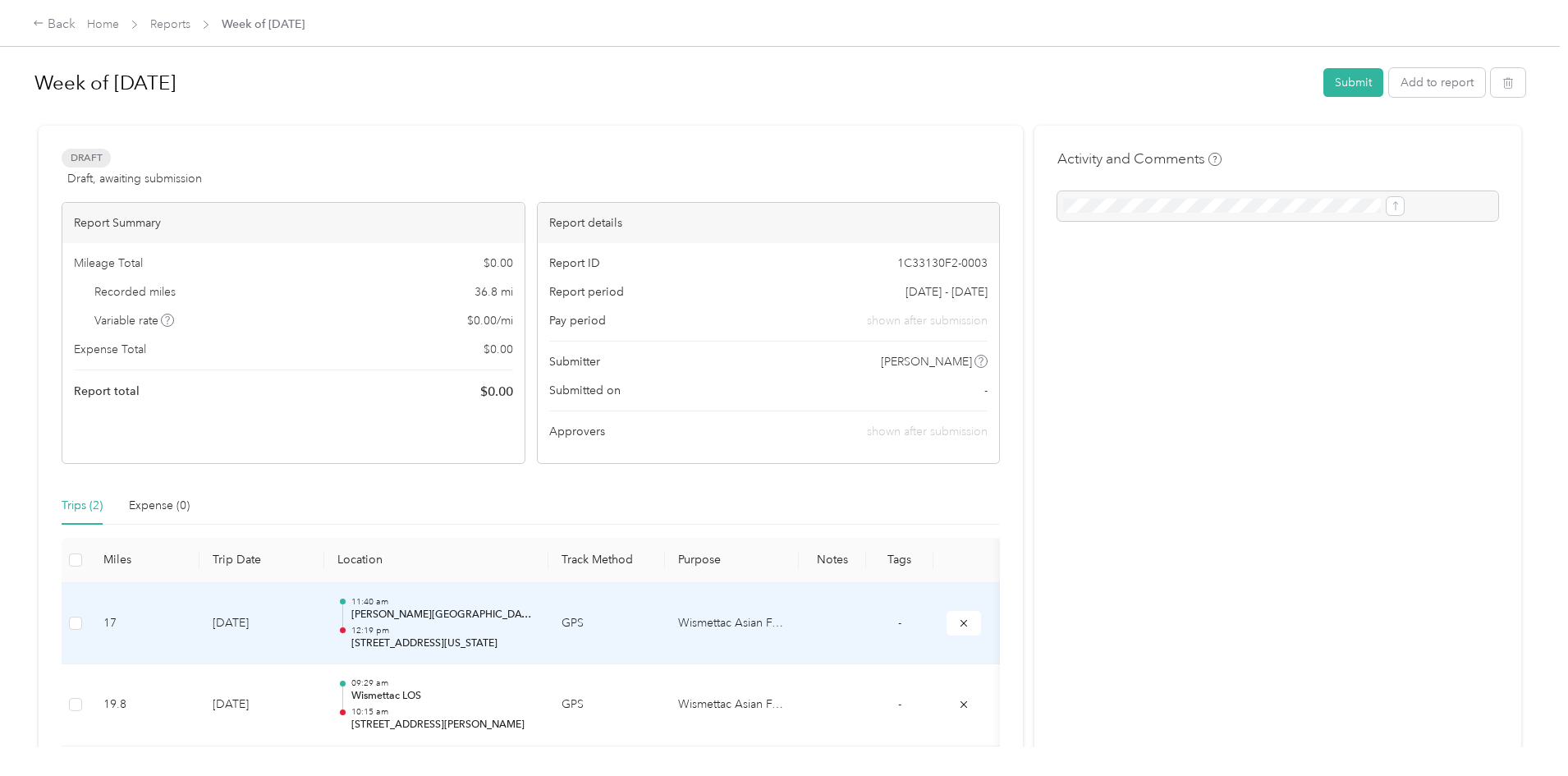
click at [90, 629] on td at bounding box center [76, 624] width 29 height 82
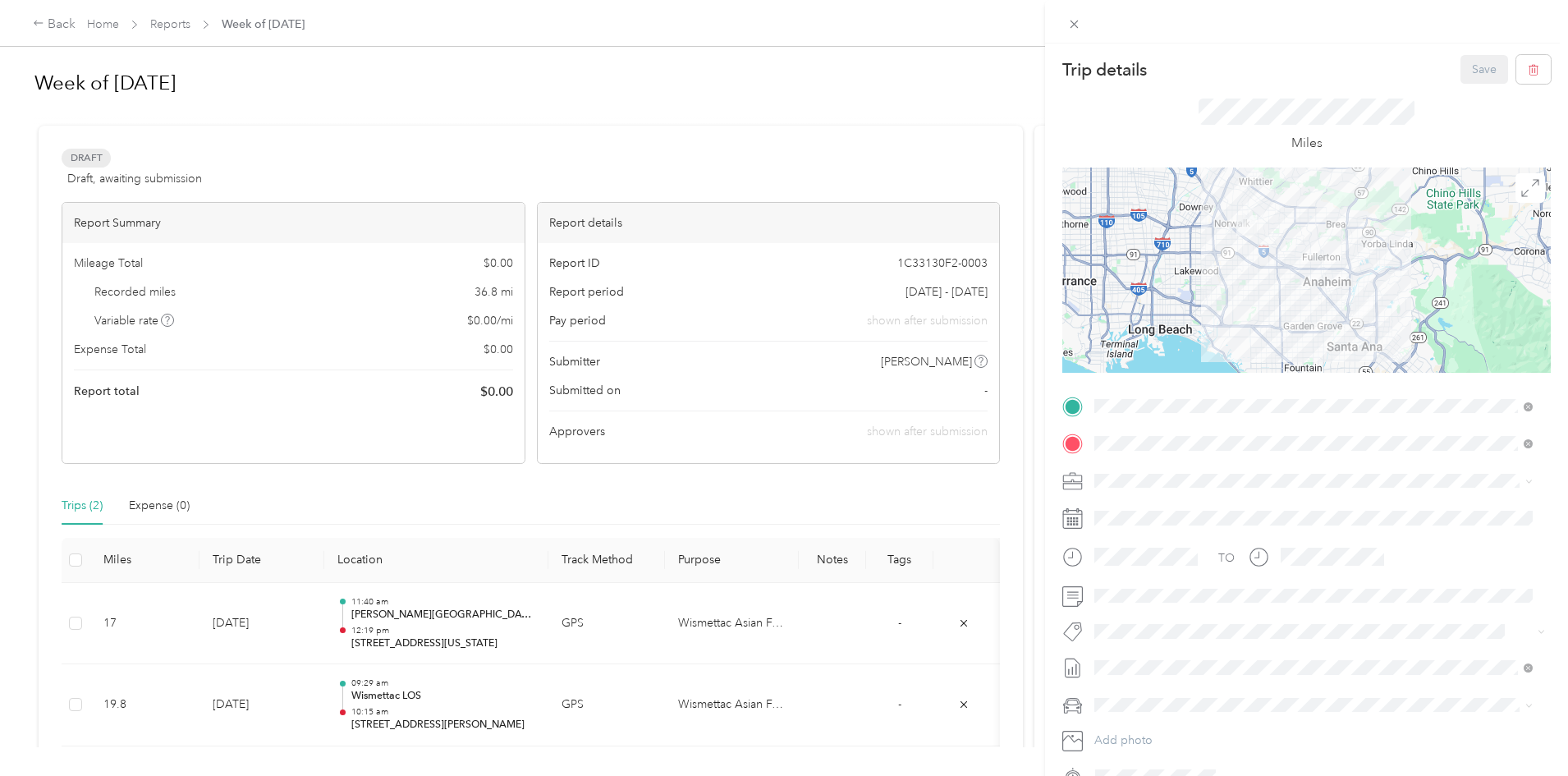
click at [207, 707] on div "Trip details Save This trip cannot be edited because it is either under review,…" at bounding box center [784, 388] width 1568 height 776
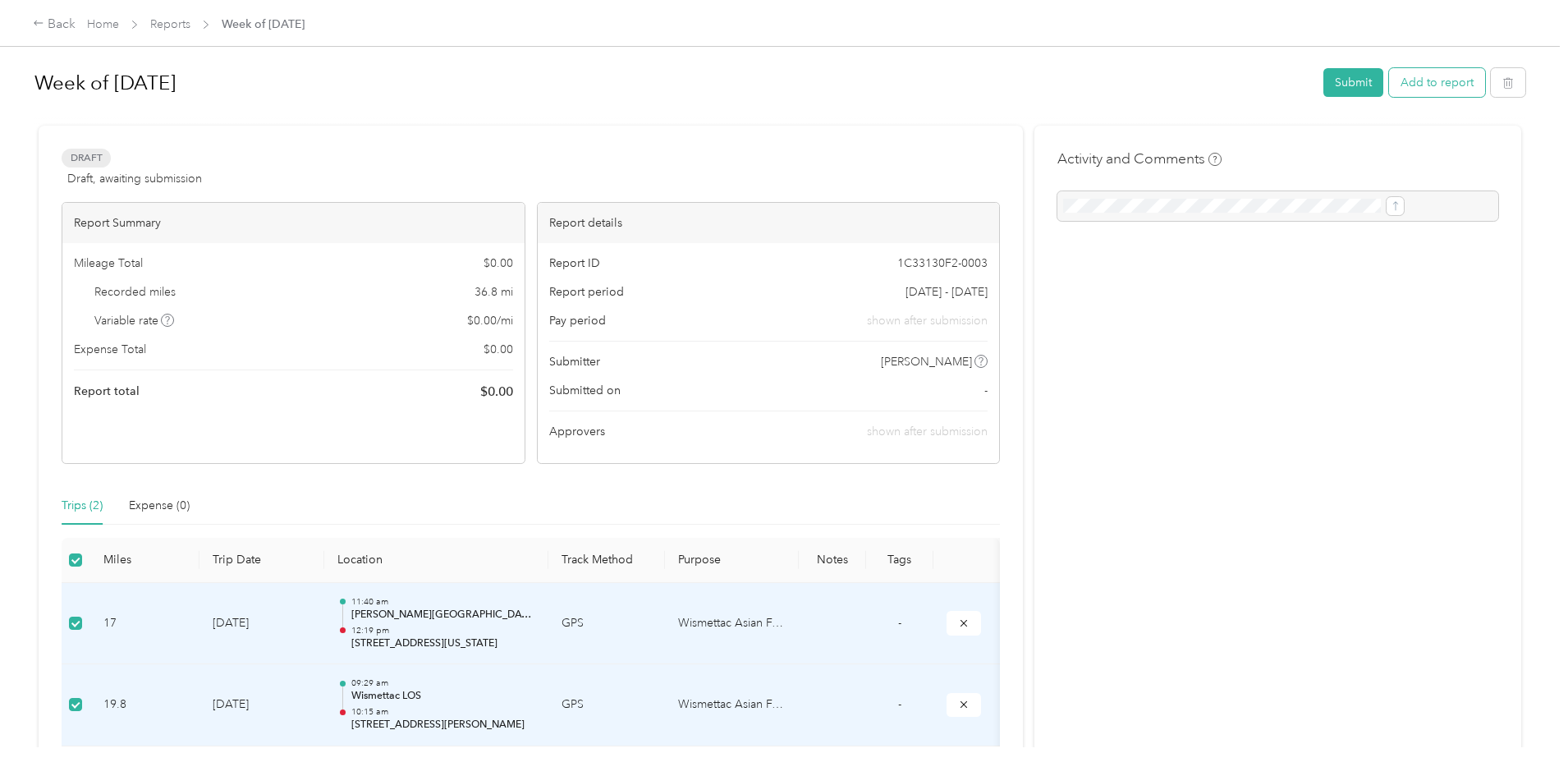
click at [1389, 86] on button "Add to report" at bounding box center [1437, 82] width 96 height 29
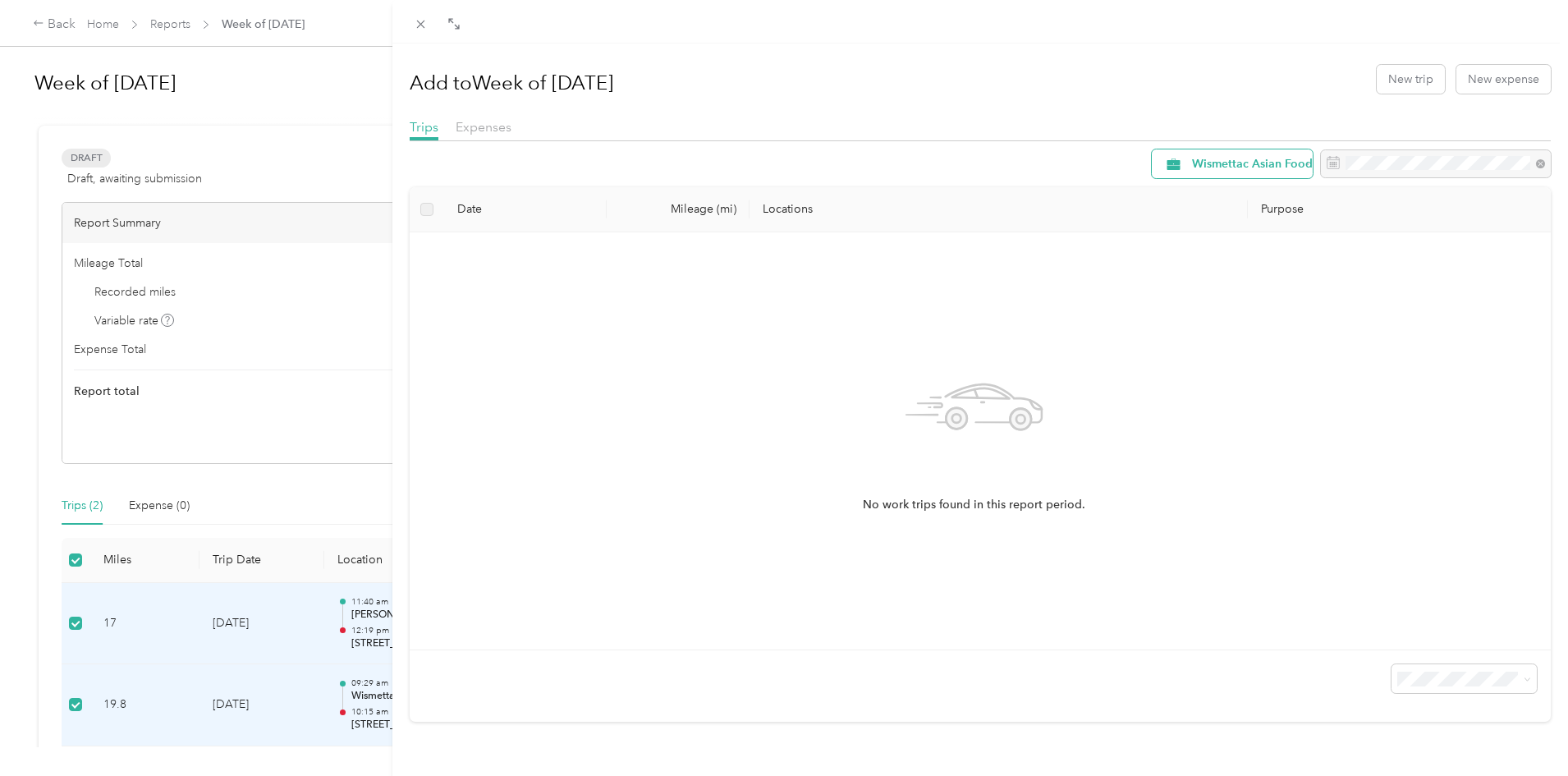
click at [1216, 164] on span "Wismettac Asian Foods" at bounding box center [1255, 164] width 125 height 11
click at [1297, 249] on span "Wismettac Asian Foods" at bounding box center [1244, 252] width 128 height 18
click at [773, 130] on div "Trips Expenses" at bounding box center [981, 129] width 1142 height 24
click at [427, 212] on label at bounding box center [427, 209] width 13 height 18
click at [570, 415] on div "No work trips found in this report period." at bounding box center [975, 441] width 1104 height 391
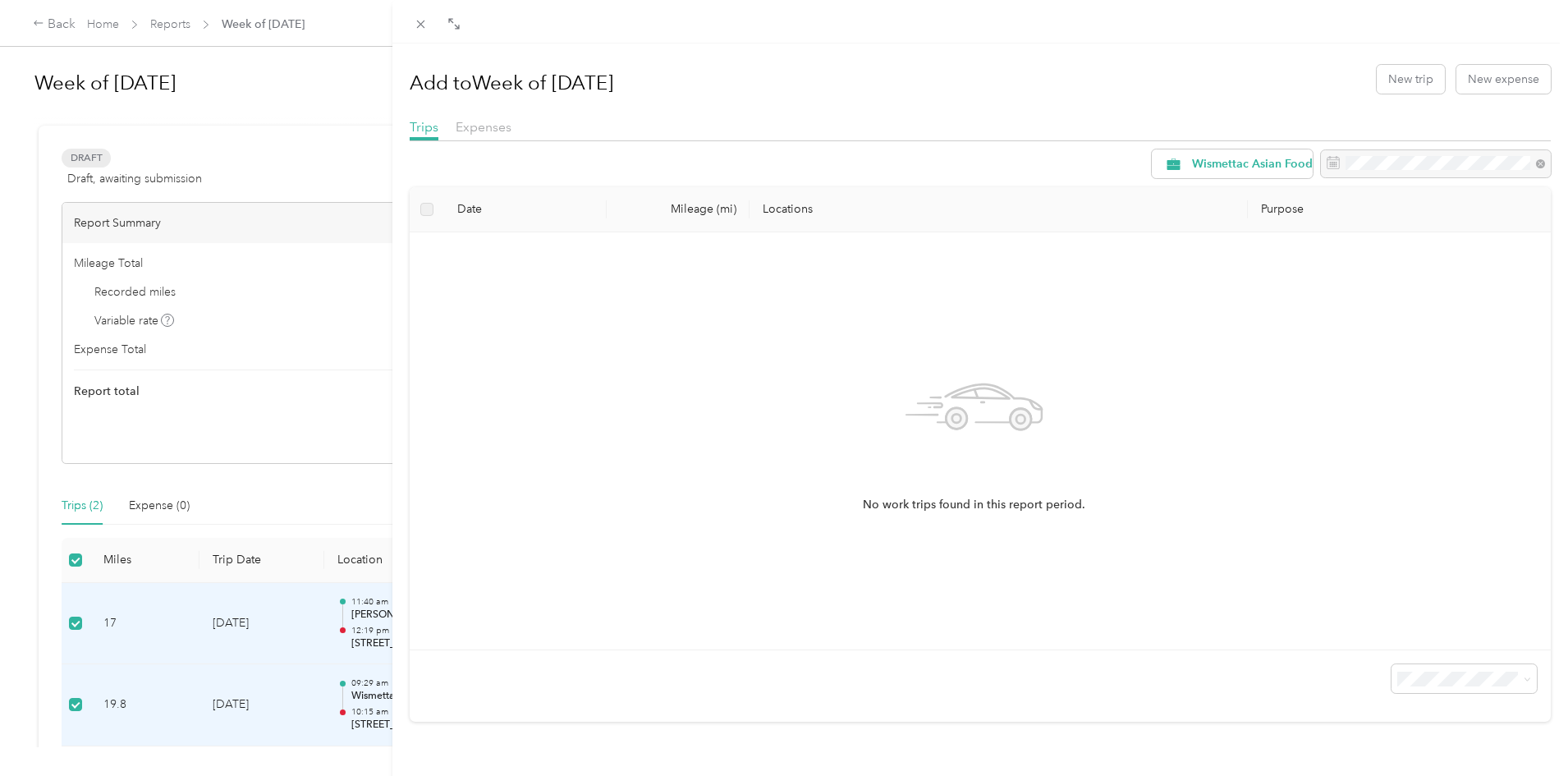
click at [76, 314] on div "Add to Week of September 15 2025 New trip New expense Trips Expenses Wismettac …" at bounding box center [784, 388] width 1568 height 776
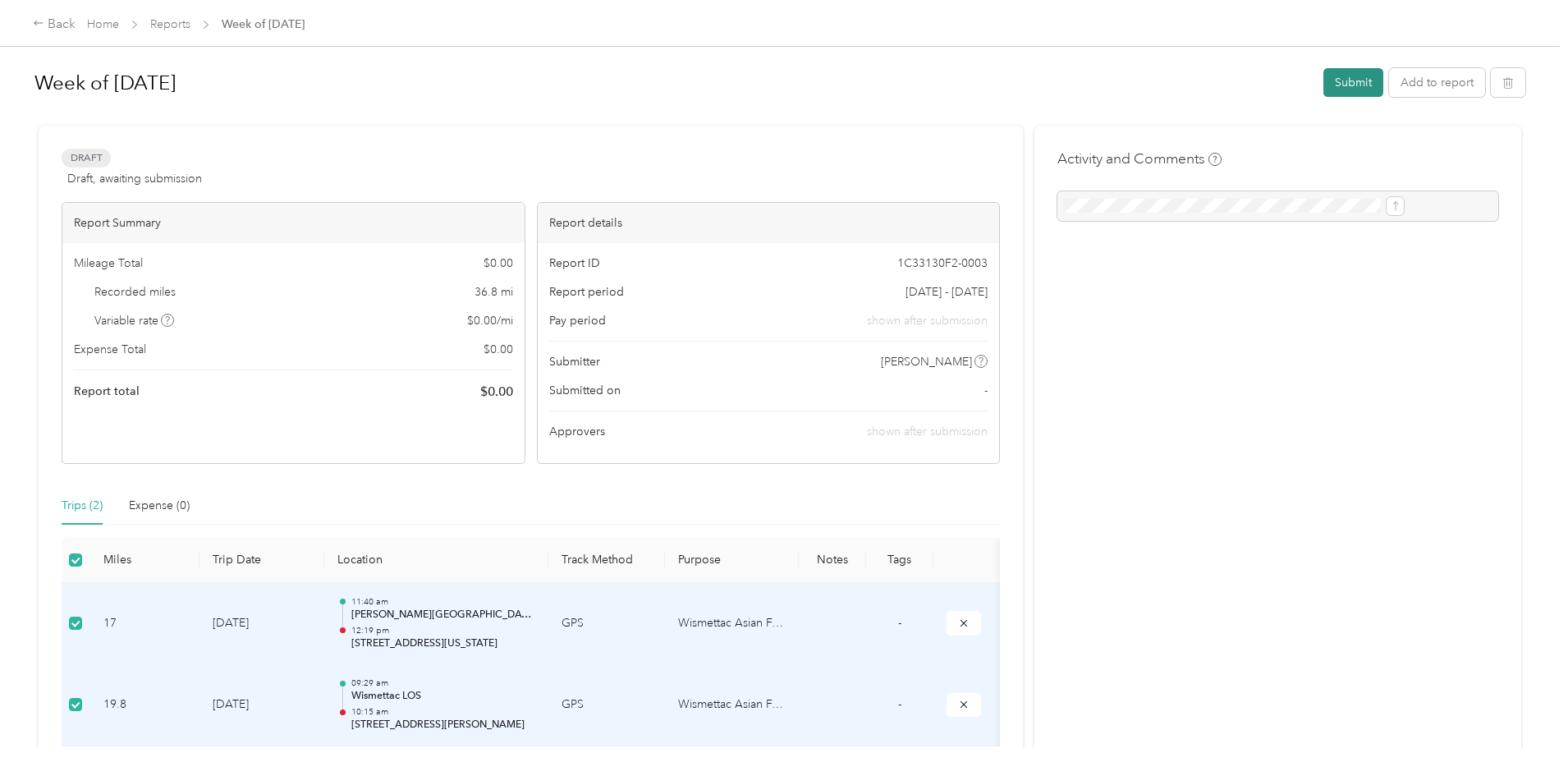
click at [1324, 88] on button "Submit" at bounding box center [1353, 82] width 60 height 29
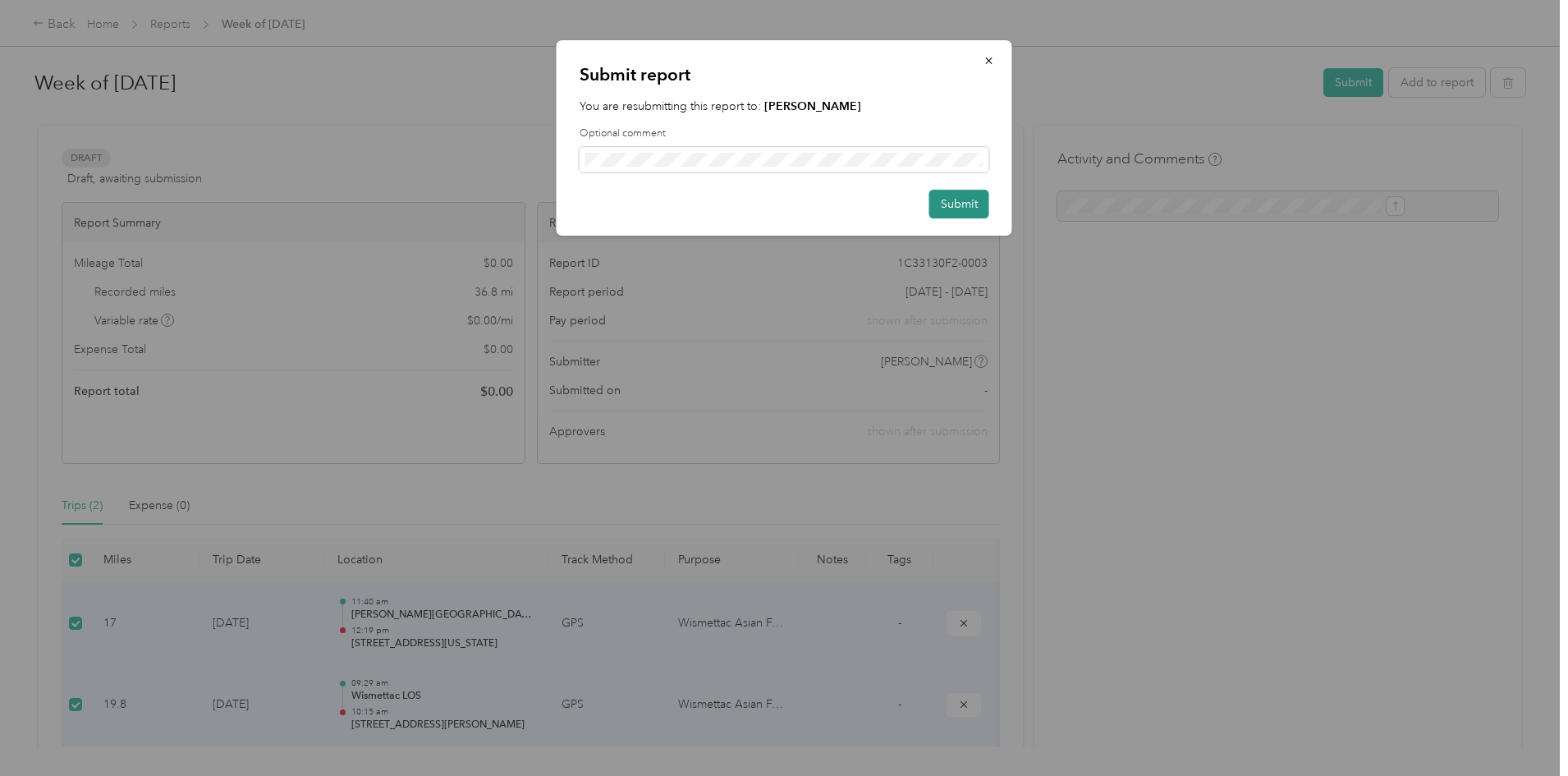
click at [955, 208] on button "Submit" at bounding box center [959, 204] width 60 height 29
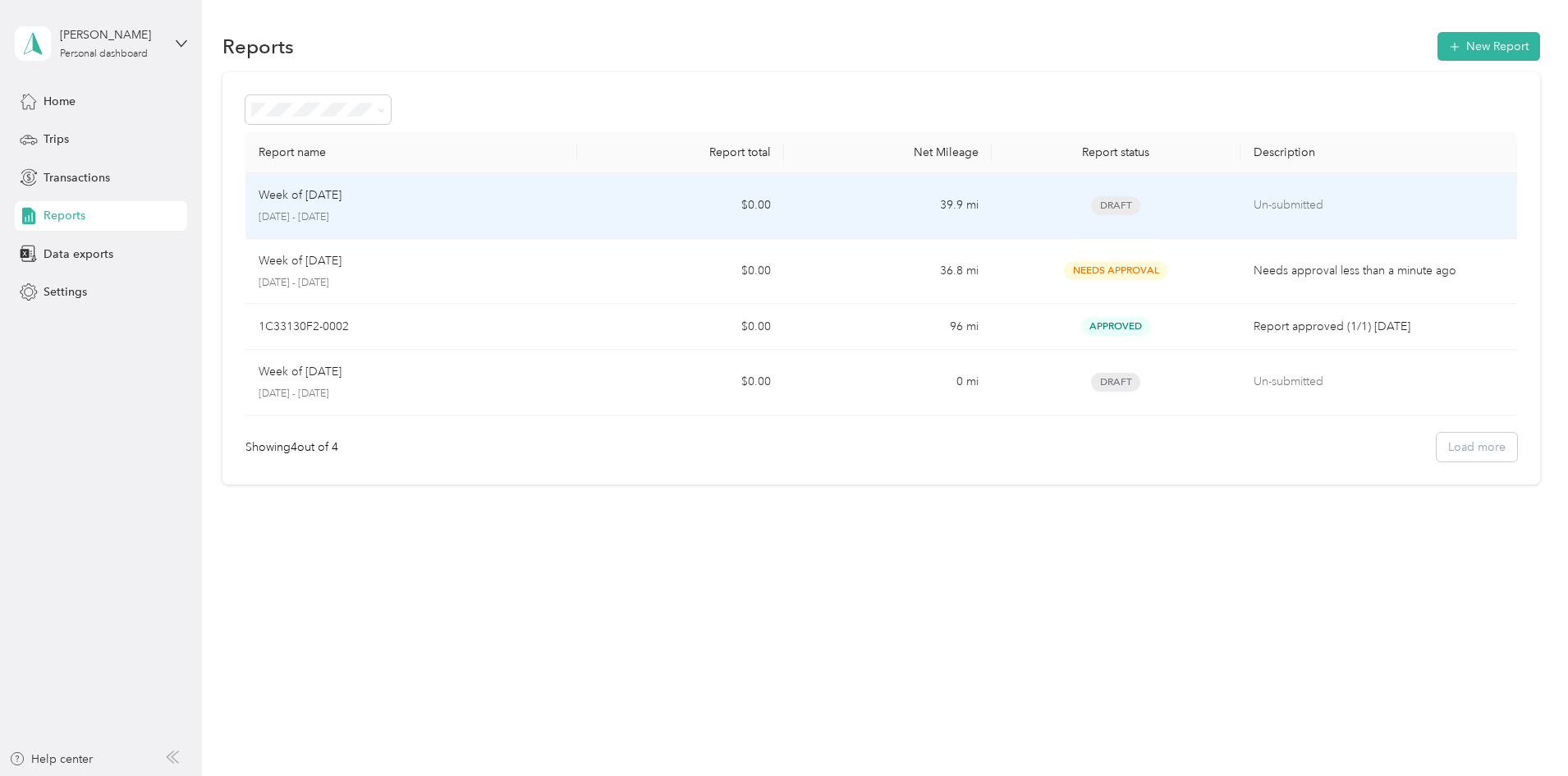
click at [645, 200] on td "$0.00" at bounding box center [681, 206] width 207 height 65
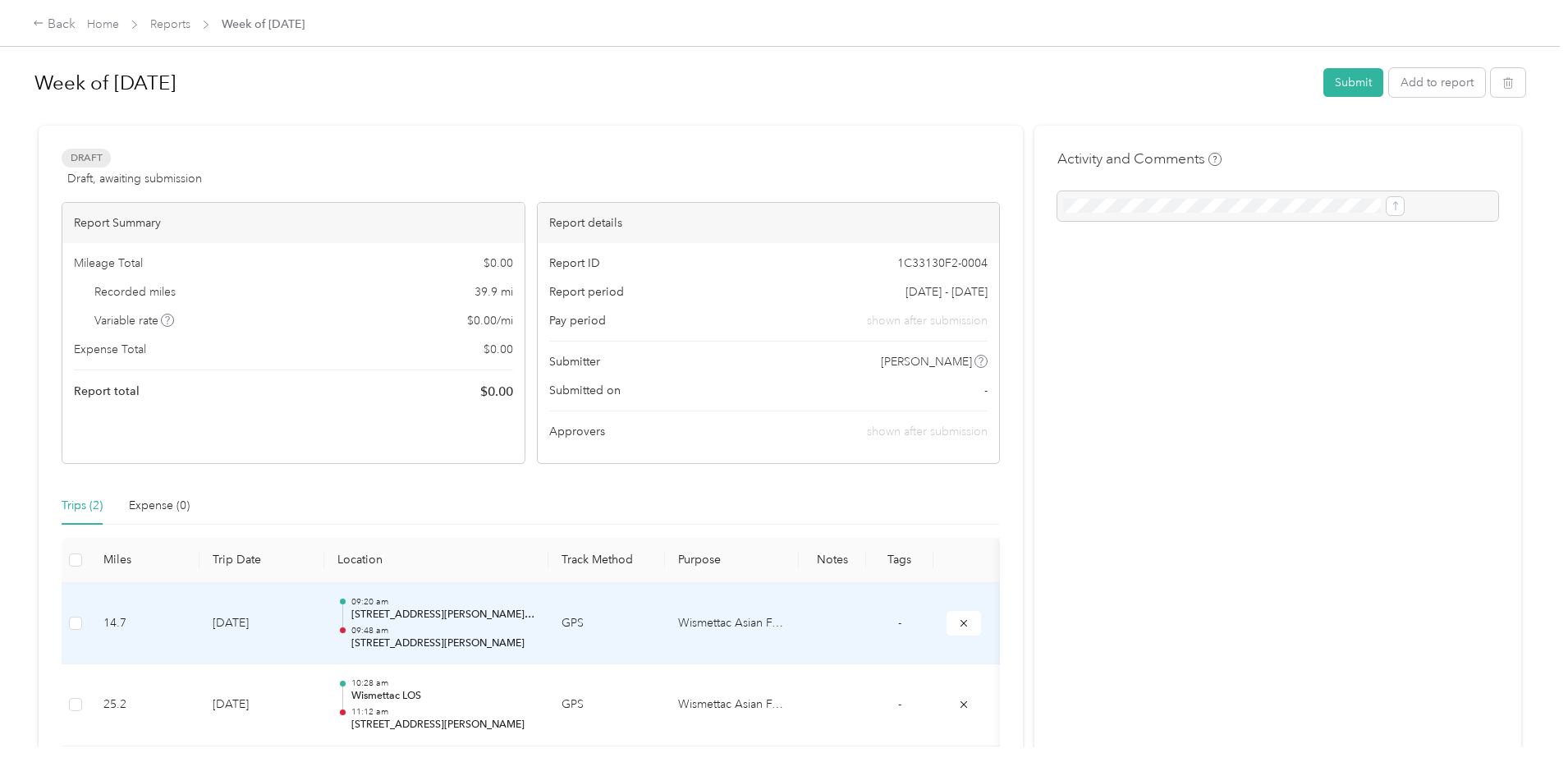
click at [90, 621] on td at bounding box center [76, 624] width 29 height 82
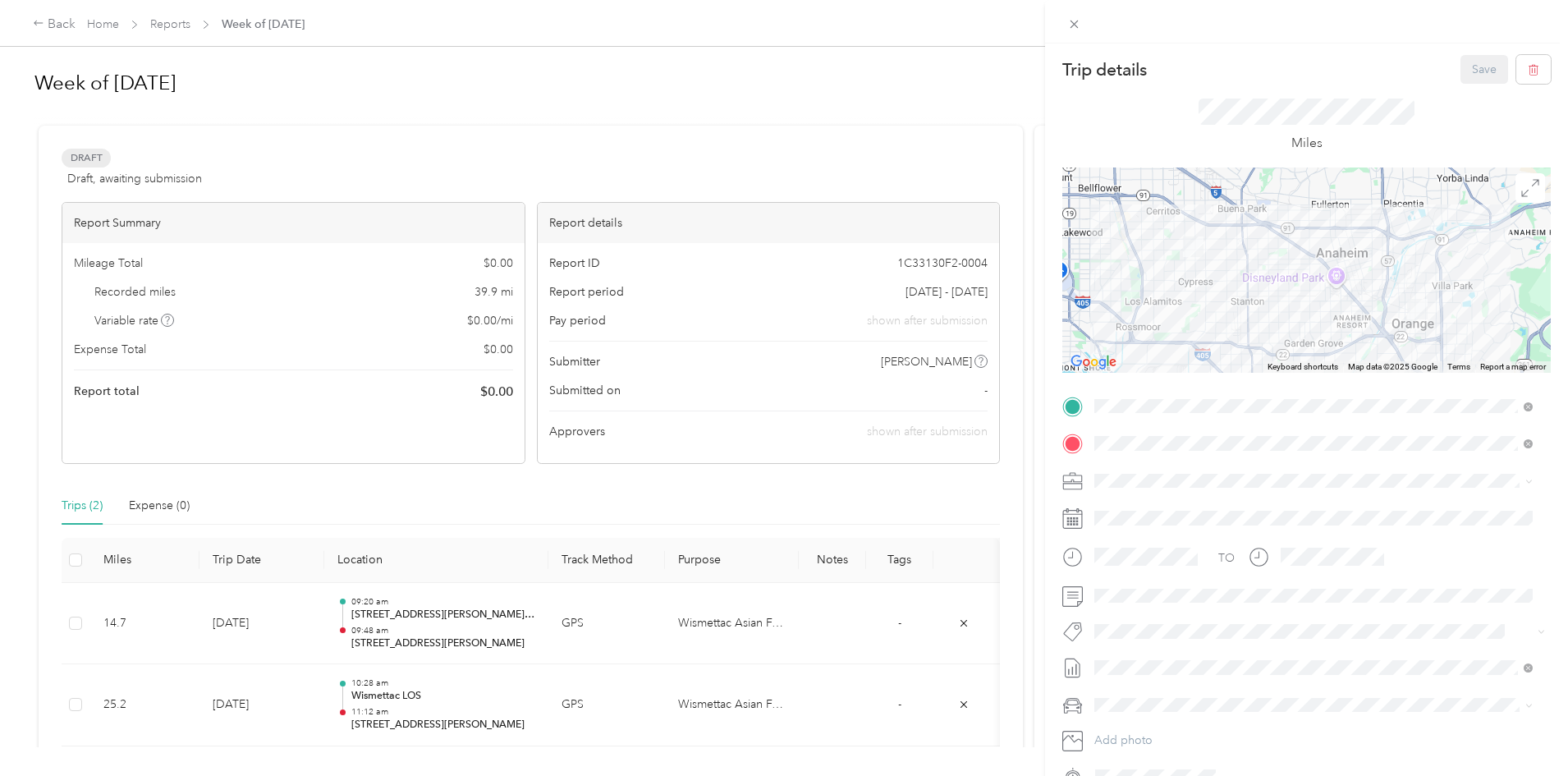
click at [204, 711] on div "Trip details Save This trip cannot be edited because it is either under review,…" at bounding box center [784, 388] width 1568 height 776
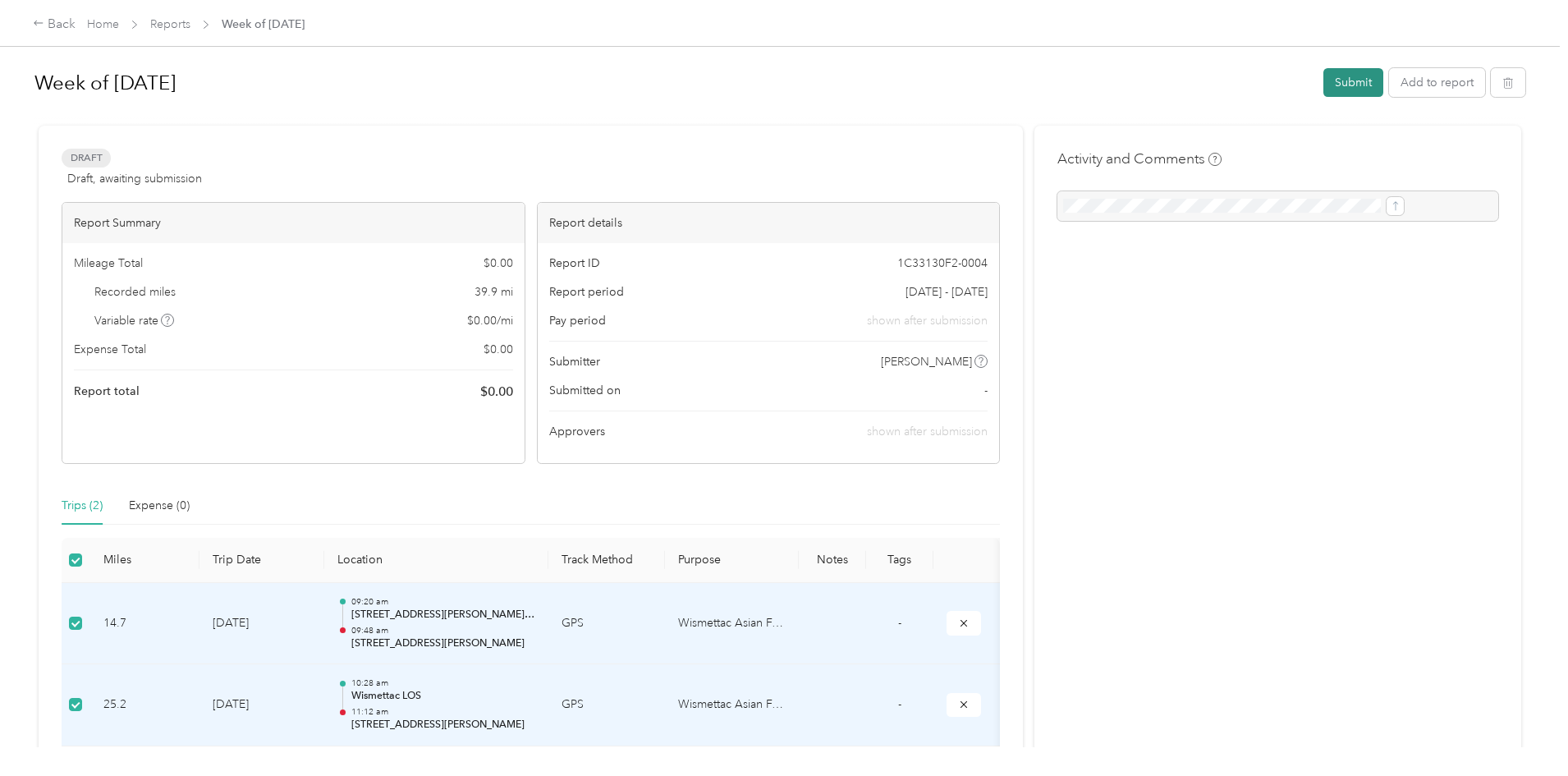
click at [1324, 78] on button "Submit" at bounding box center [1353, 82] width 60 height 29
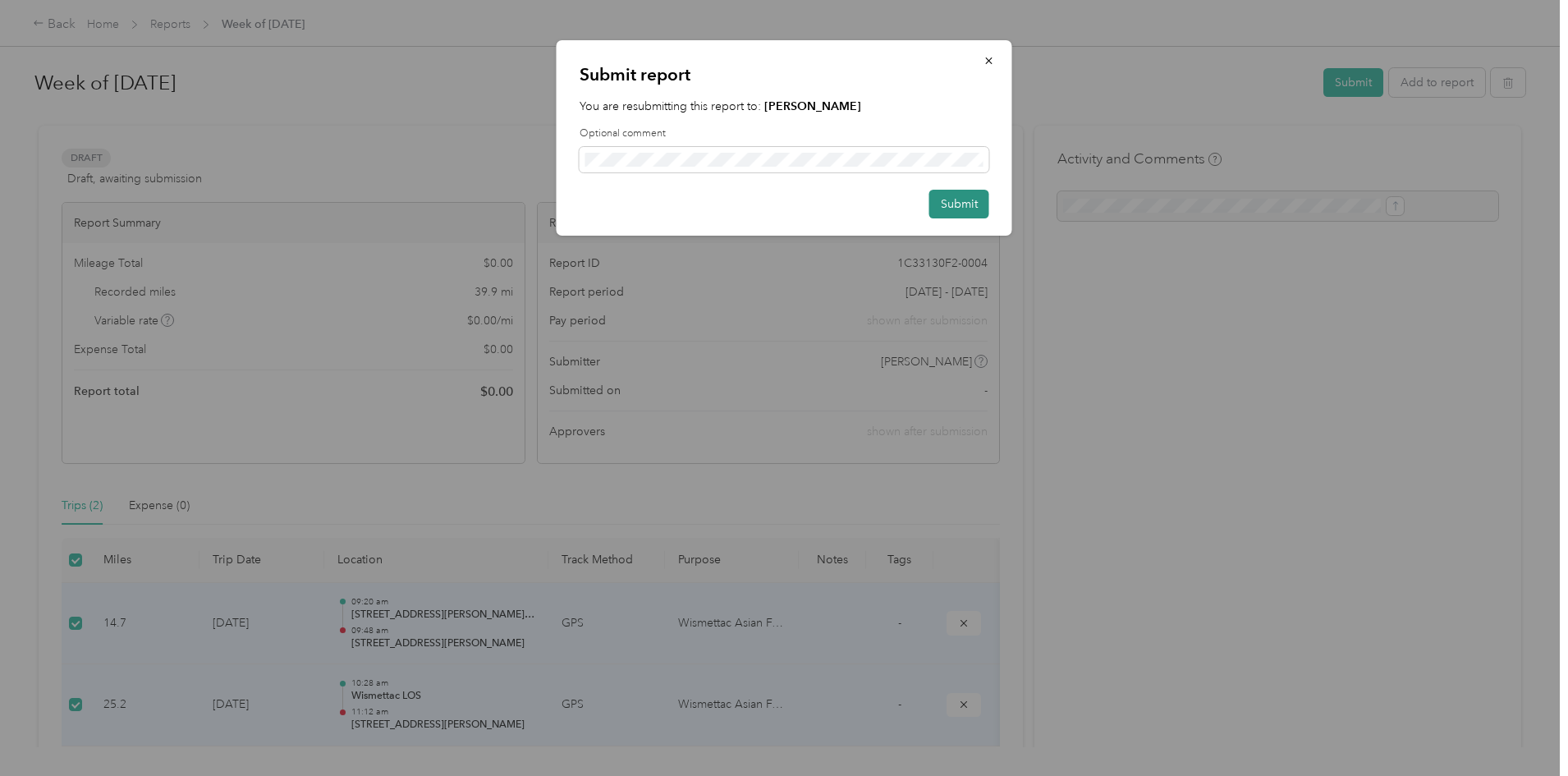
click at [930, 199] on button "Submit" at bounding box center [959, 204] width 60 height 29
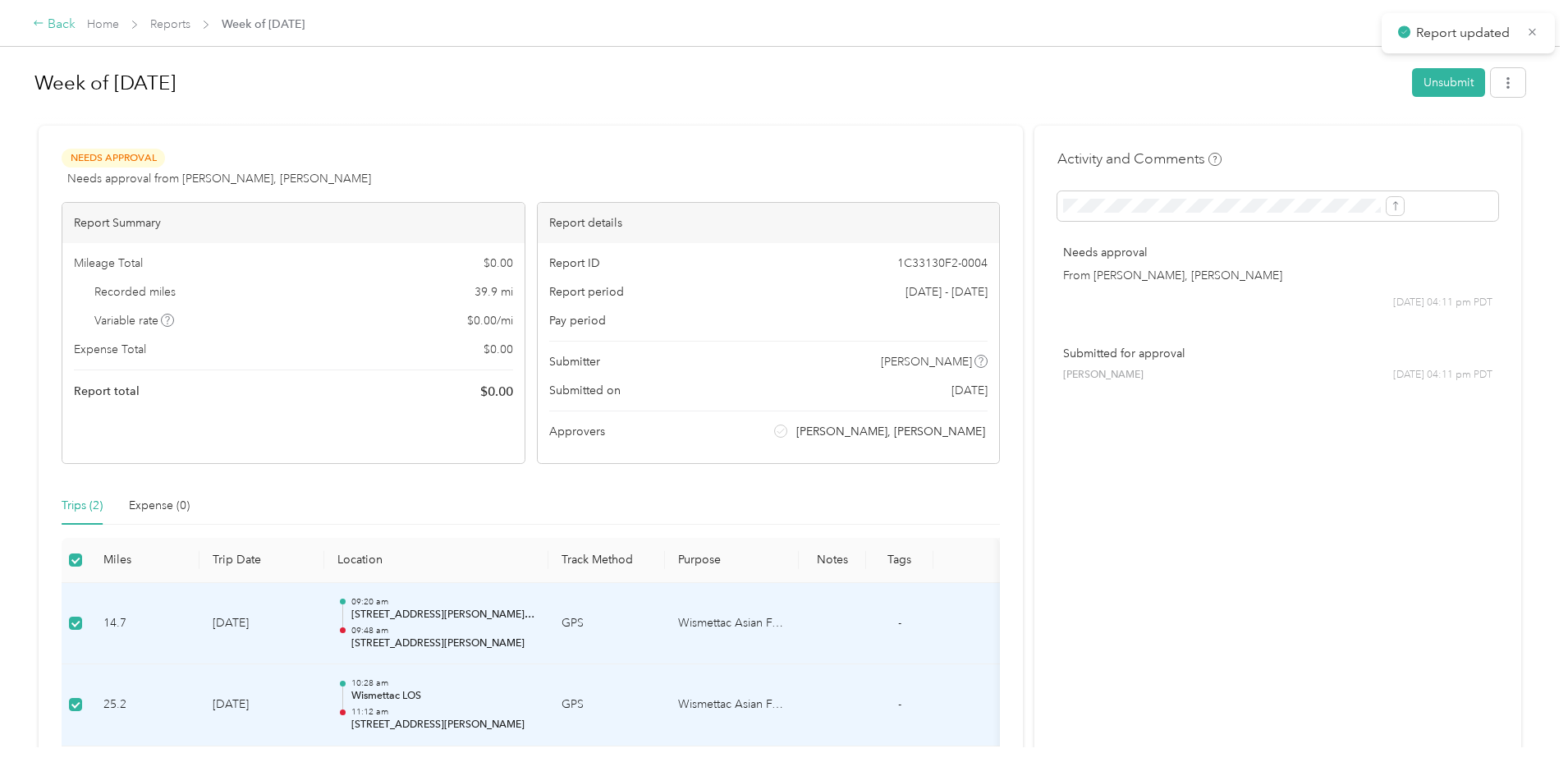
click at [76, 27] on div "Back" at bounding box center [54, 24] width 42 height 19
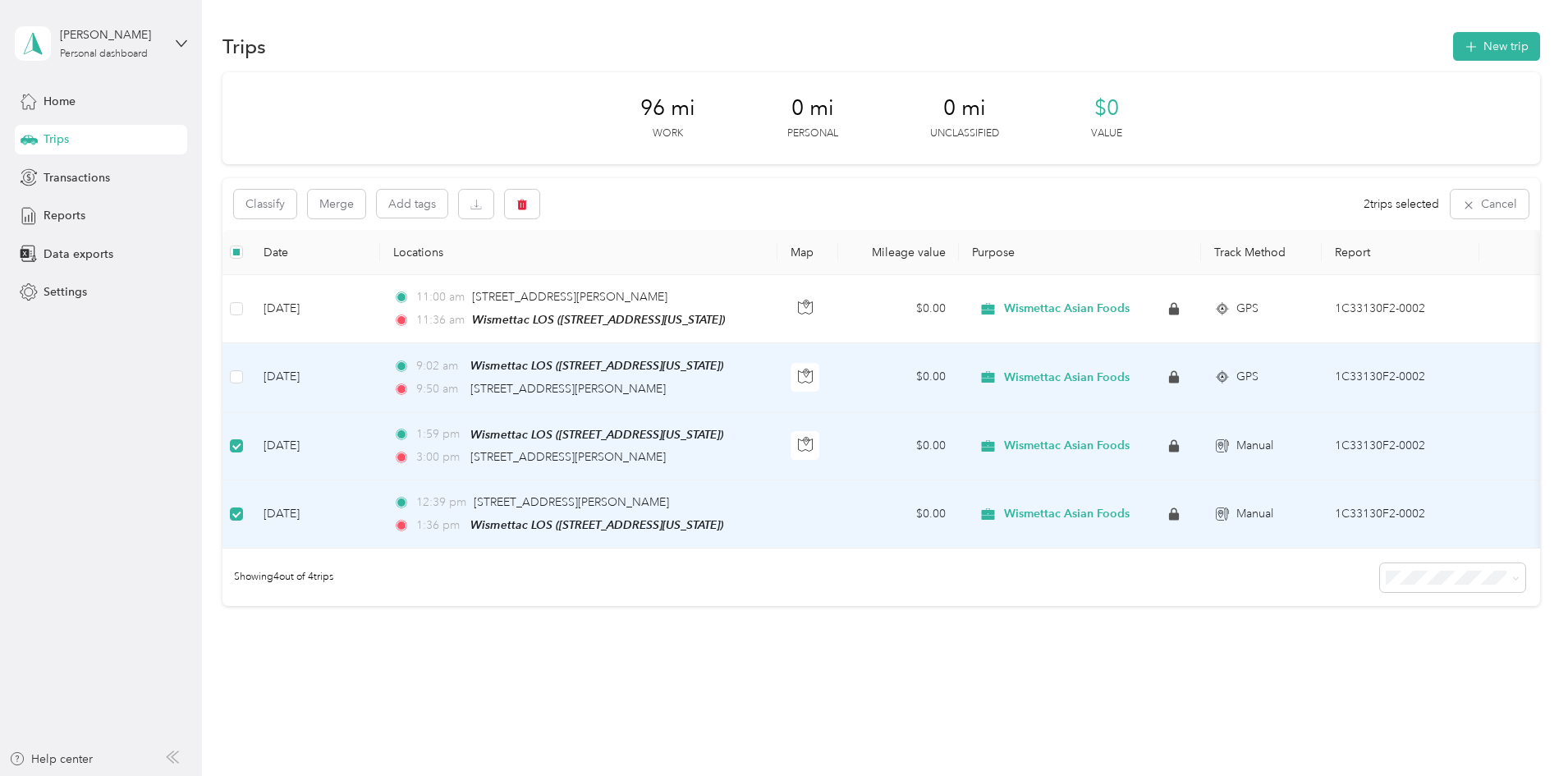
click at [251, 369] on td at bounding box center [237, 378] width 28 height 68
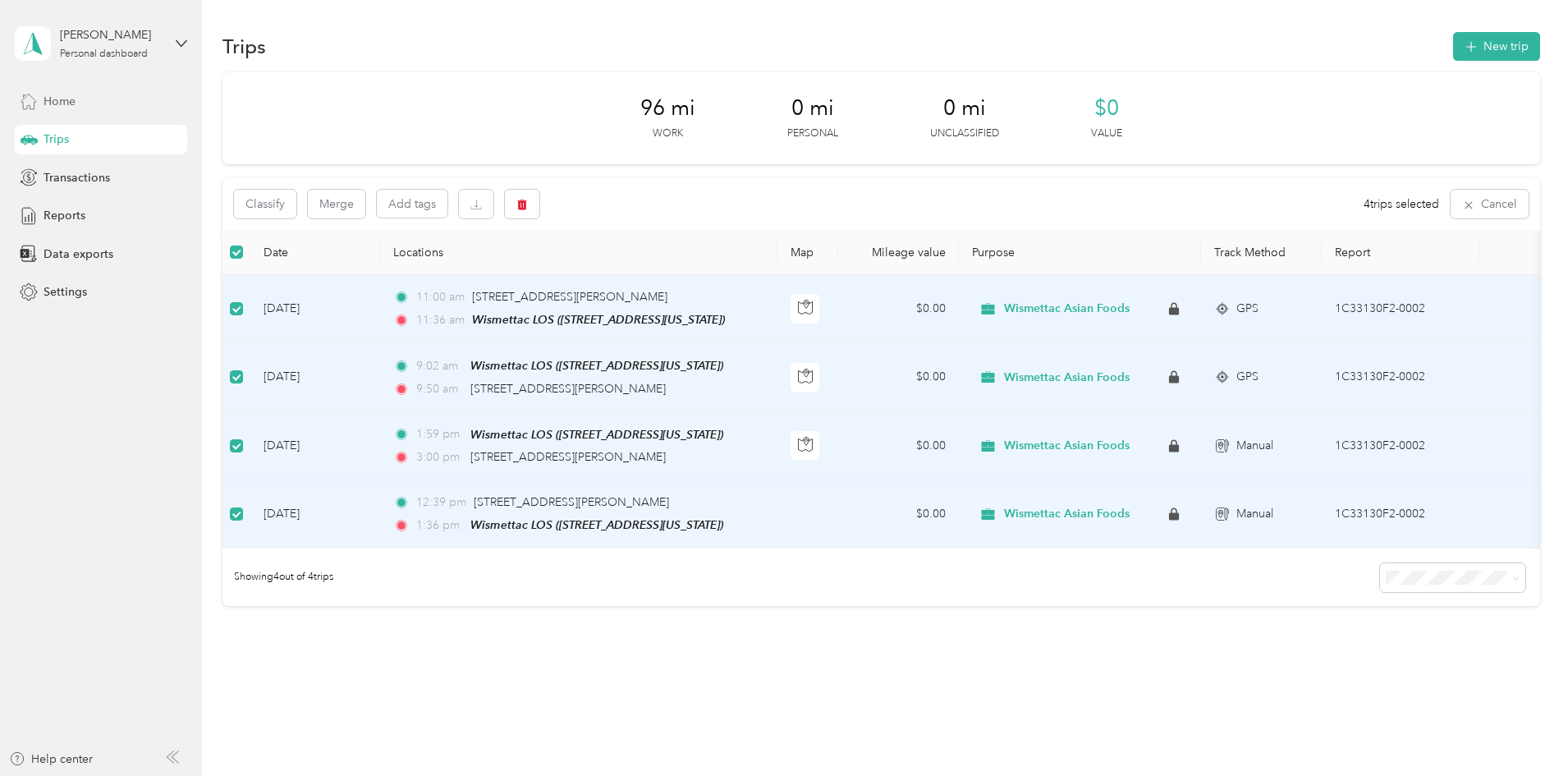
click at [83, 110] on div "Home" at bounding box center [100, 101] width 172 height 29
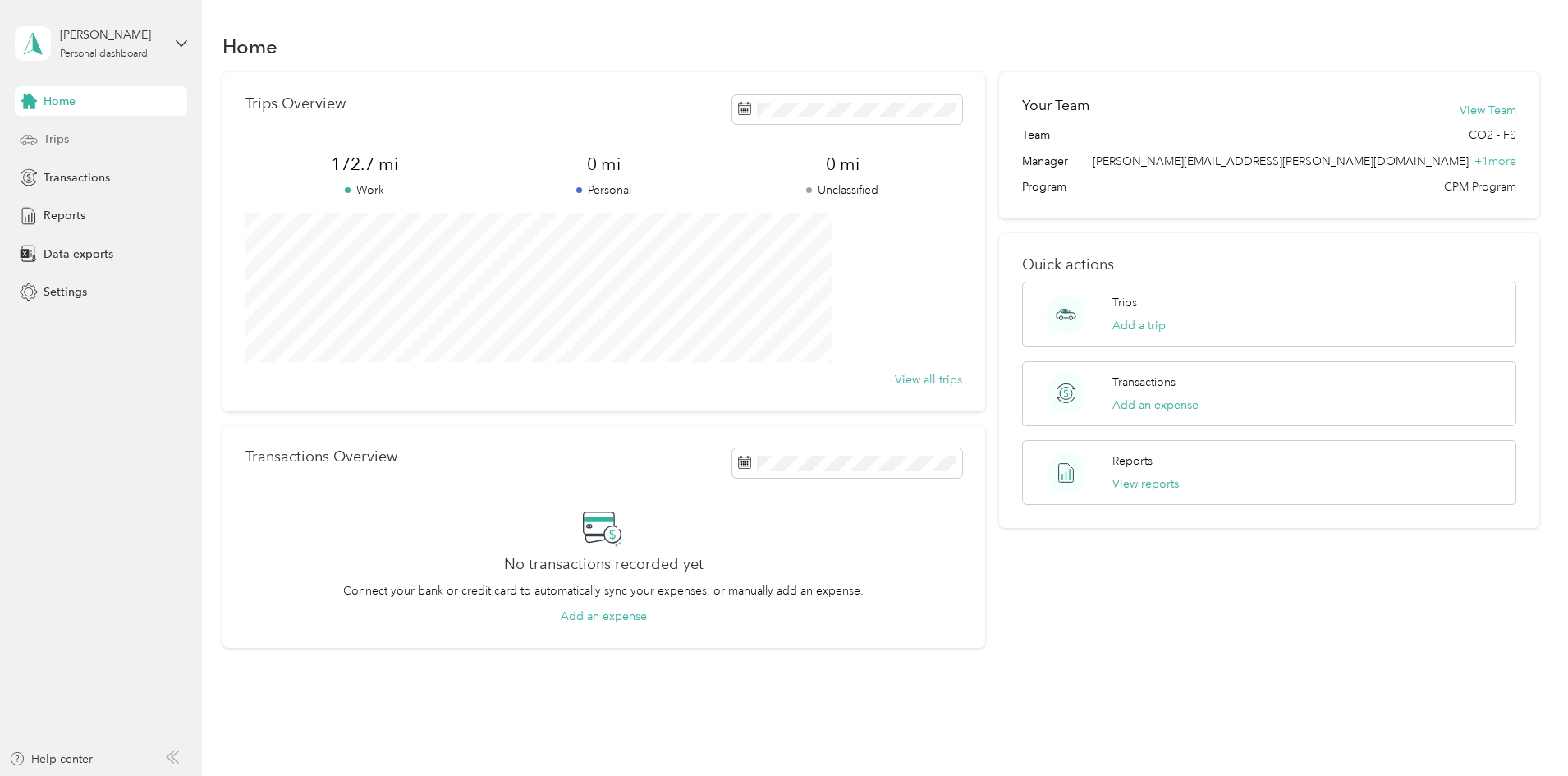
click at [70, 131] on div "Trips" at bounding box center [100, 139] width 172 height 29
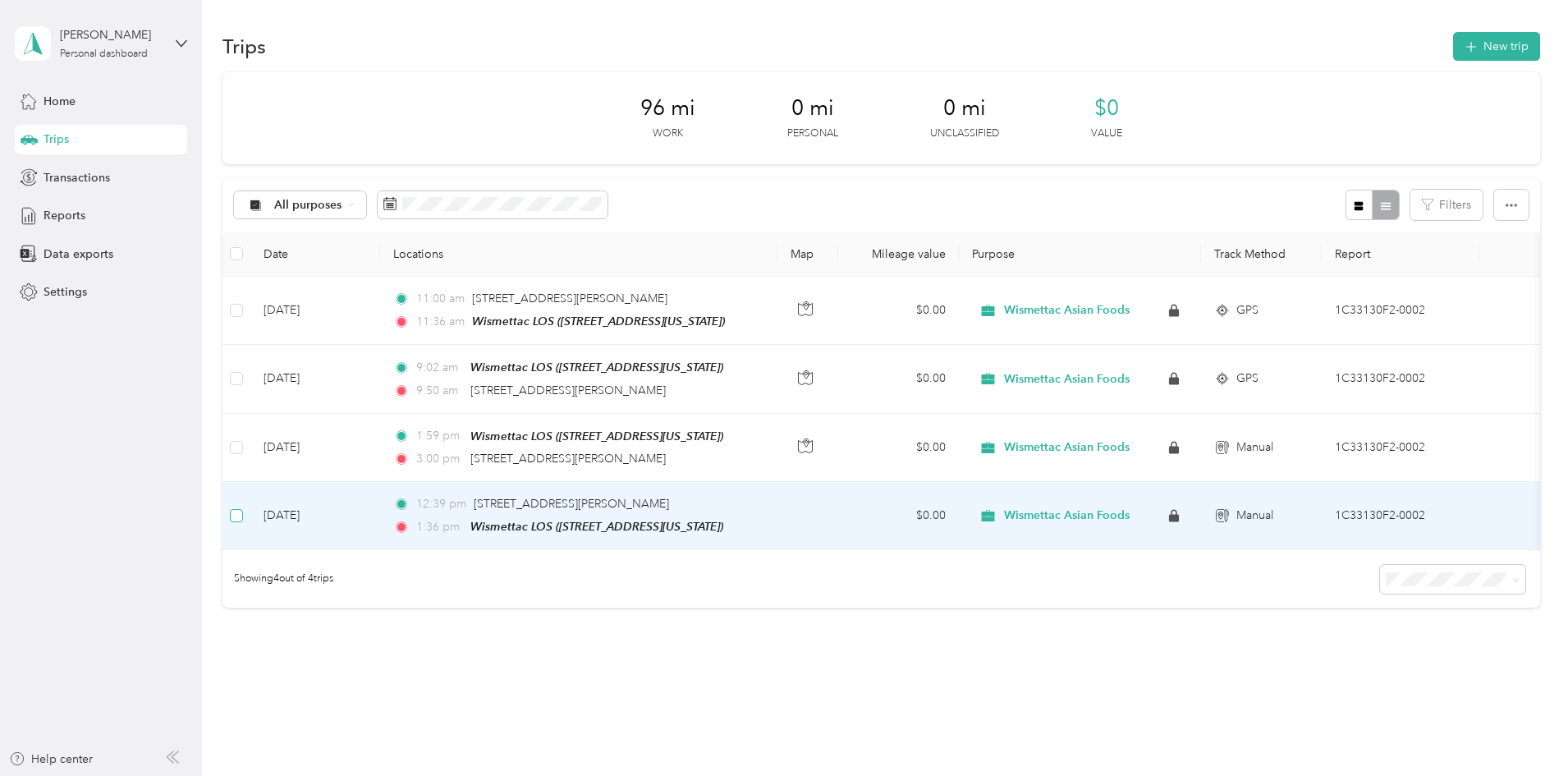
click at [243, 521] on label at bounding box center [237, 516] width 13 height 18
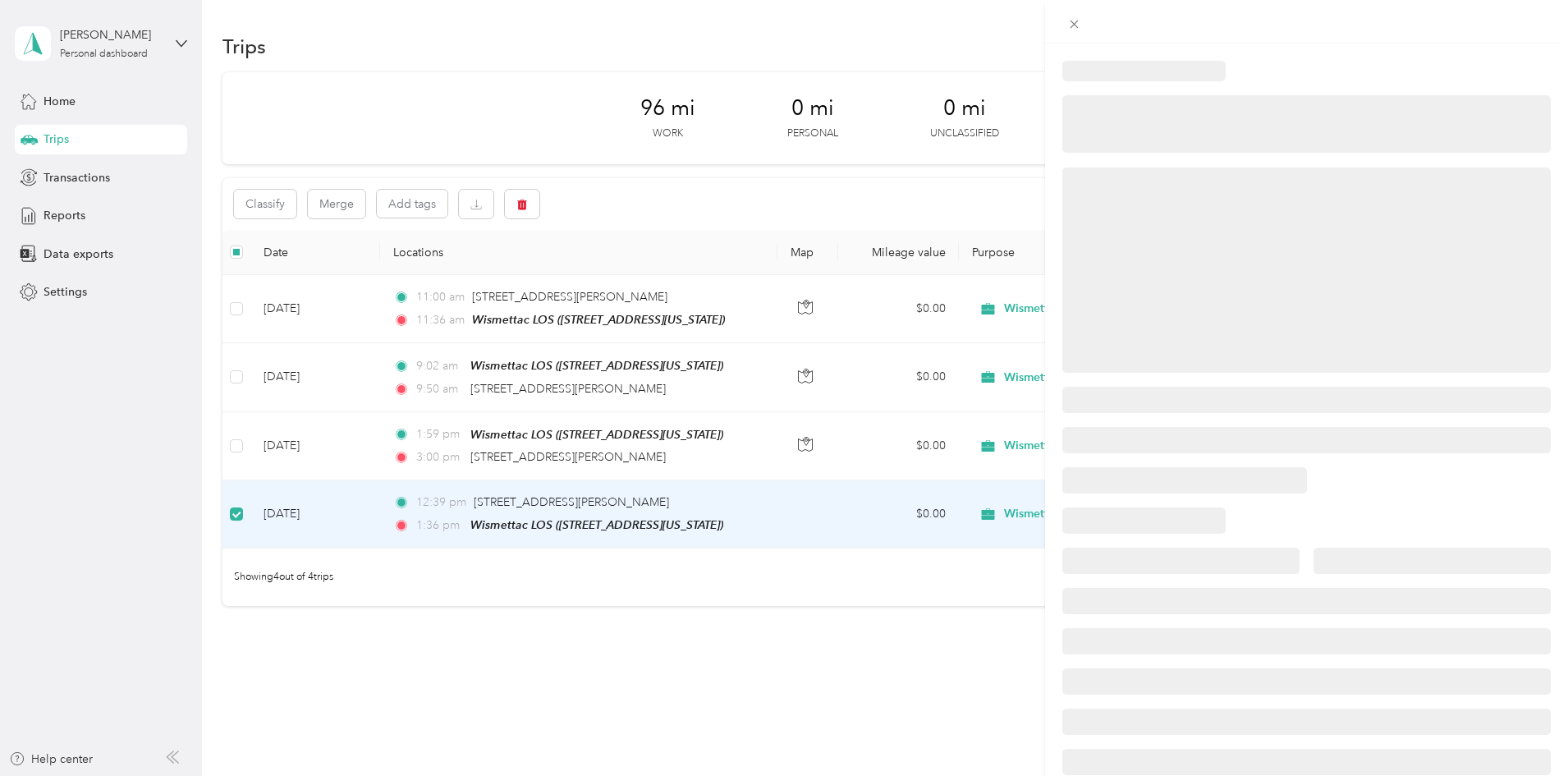
click at [348, 439] on div at bounding box center [784, 388] width 1568 height 776
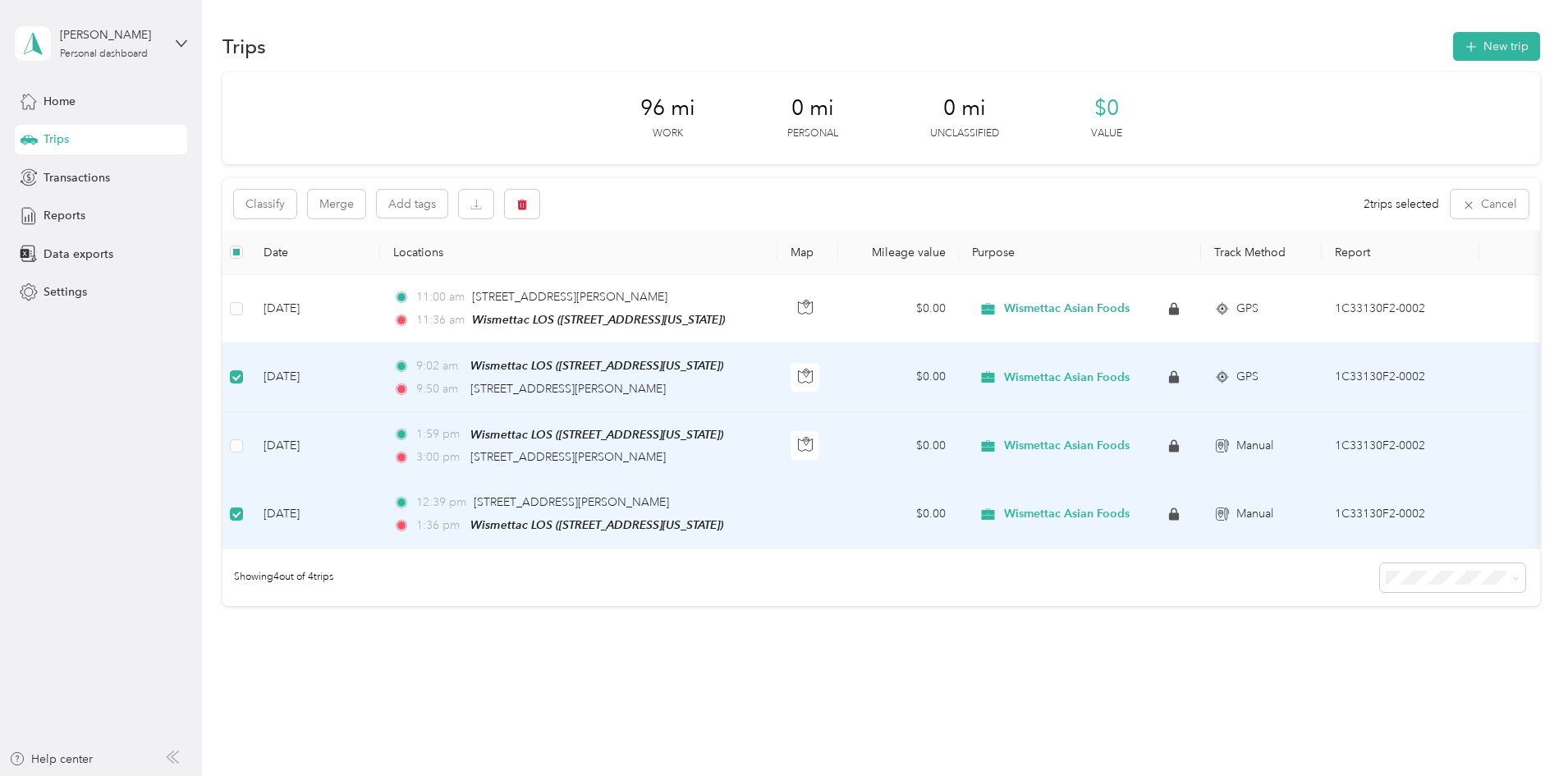
click at [251, 439] on td at bounding box center [237, 446] width 28 height 68
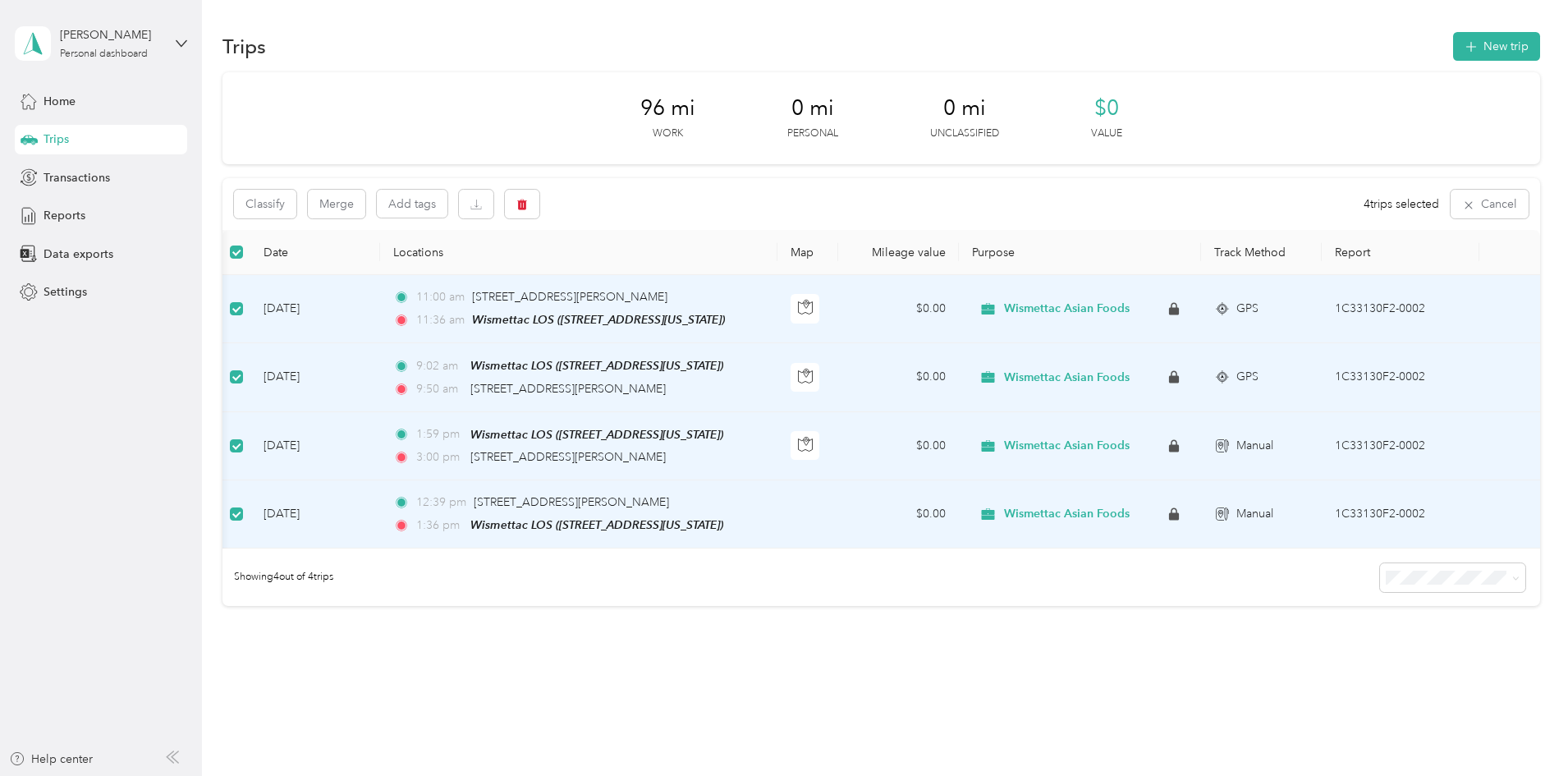
click at [925, 653] on div "96 mi Work 0 mi Personal 0 mi Unclassified $0 Value Classify Merge Add tags 4 t…" at bounding box center [882, 368] width 1318 height 593
click at [1086, 616] on div "96 mi Work 0 mi Personal 0 mi Unclassified $0 Value Classify Merge Add tags 4 t…" at bounding box center [882, 368] width 1318 height 593
click at [962, 570] on div "Showing 4 out of 4 trips" at bounding box center [882, 577] width 1318 height 57
click at [907, 648] on div "96 mi Work 0 mi Personal 0 mi Unclassified $0 Value Classify Merge Add tags 4 t…" at bounding box center [882, 368] width 1318 height 593
click at [709, 577] on div "Showing 4 out of 4 trips" at bounding box center [882, 577] width 1318 height 57
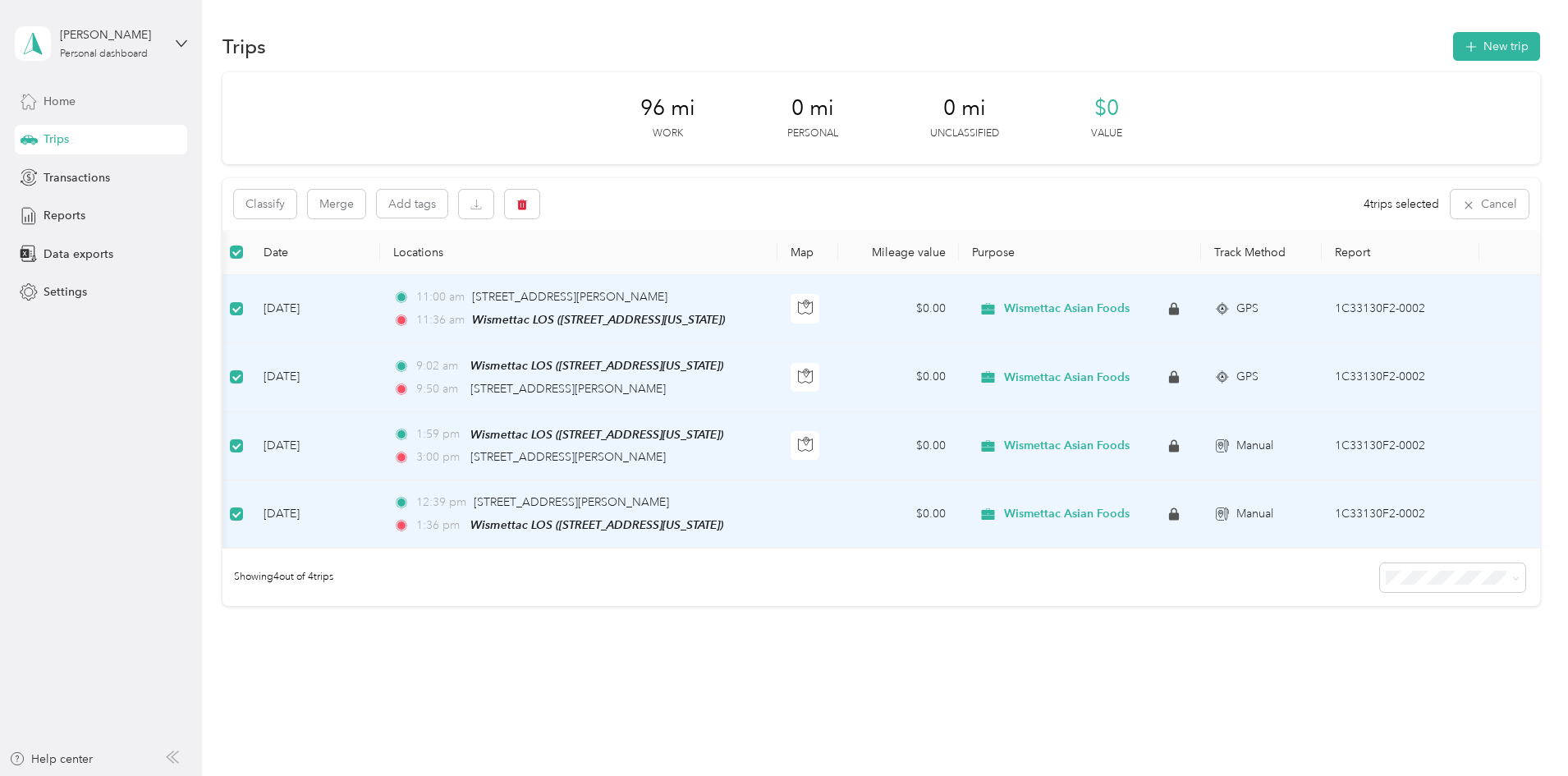
click at [67, 102] on span "Home" at bounding box center [59, 101] width 32 height 18
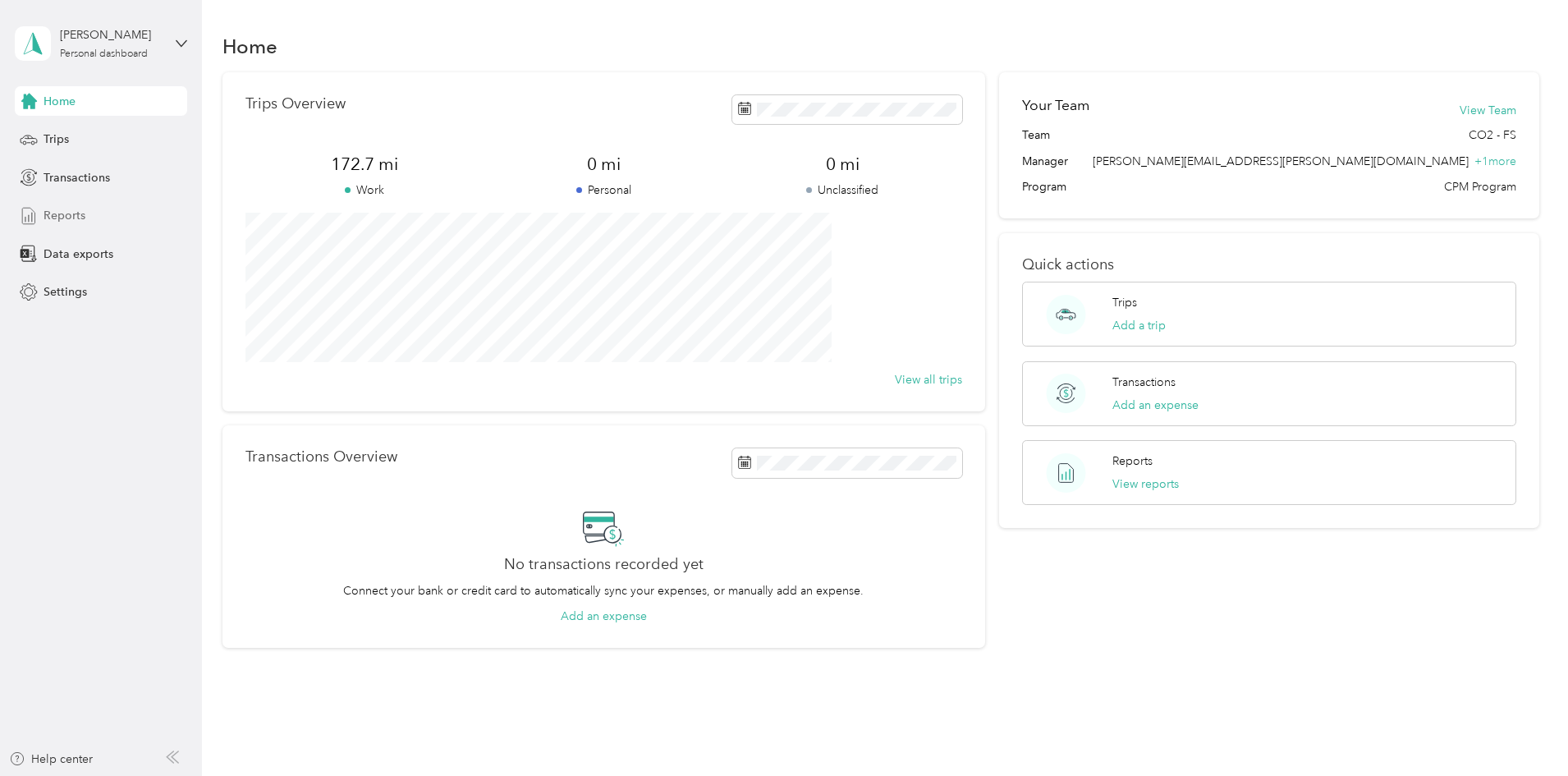
click at [105, 212] on div "Reports" at bounding box center [100, 216] width 172 height 29
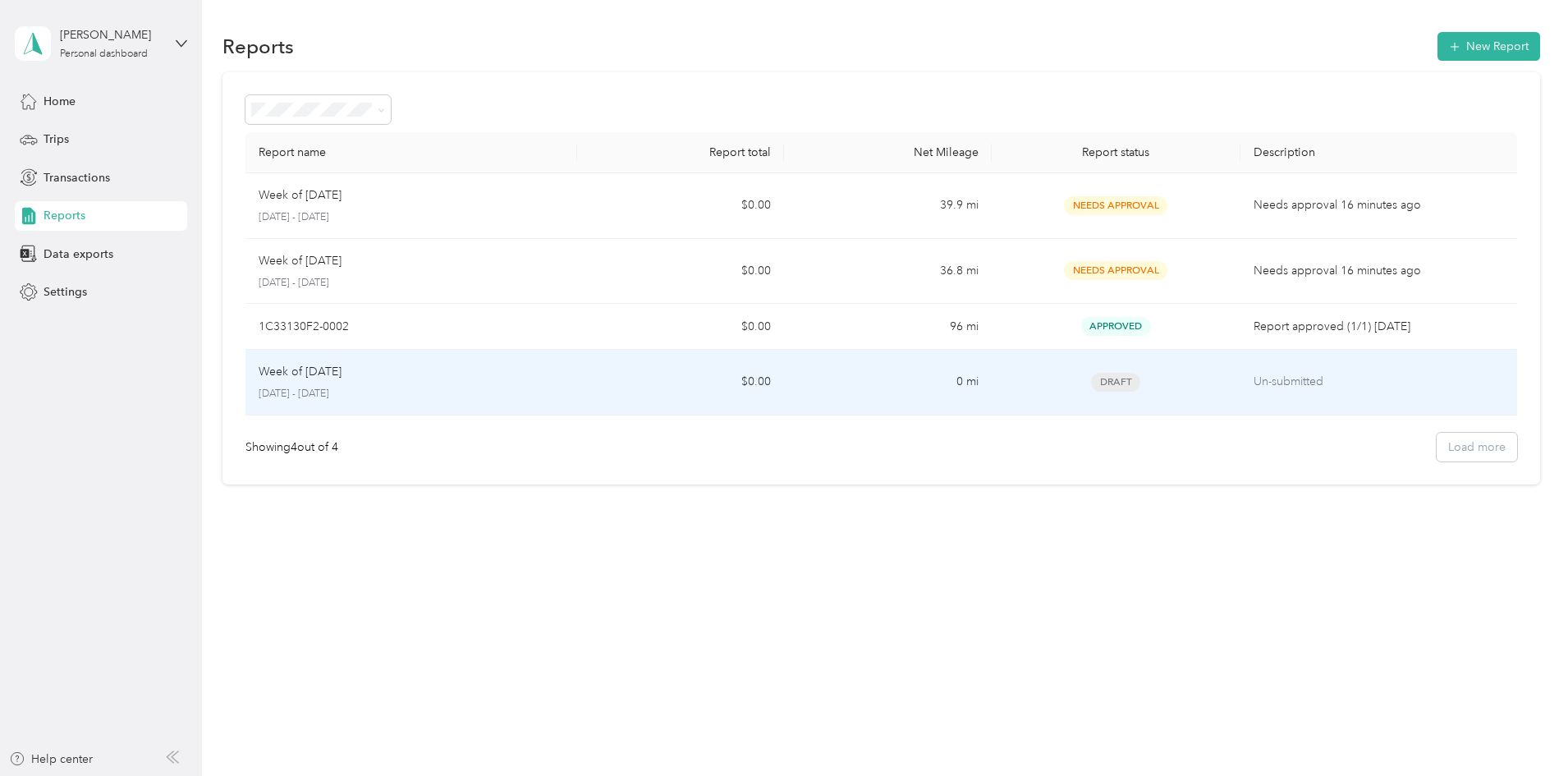
click at [1246, 372] on td "Un-submitted" at bounding box center [1379, 382] width 276 height 65
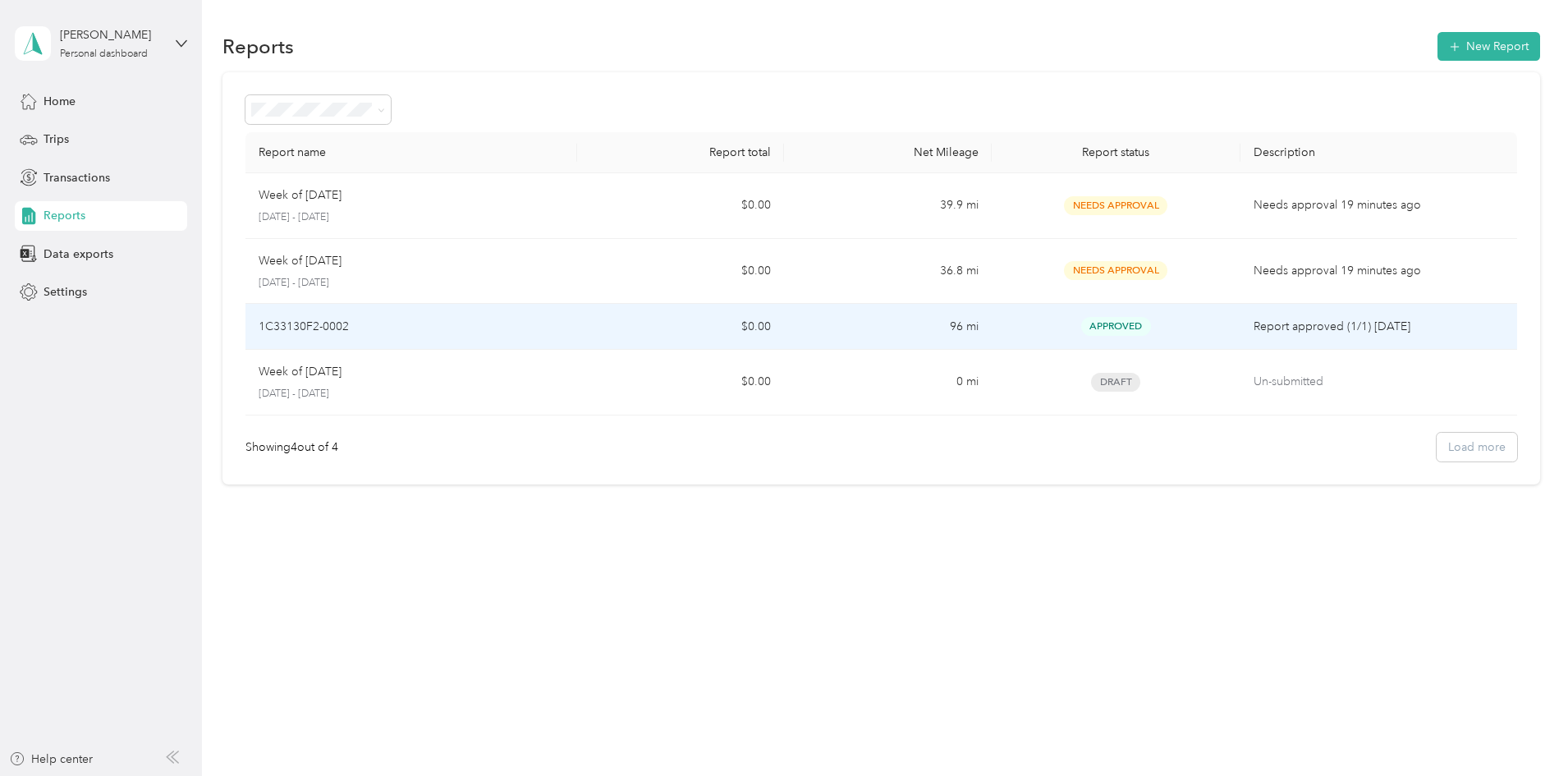
click at [549, 320] on div "1C33130F2-0002" at bounding box center [412, 327] width 306 height 18
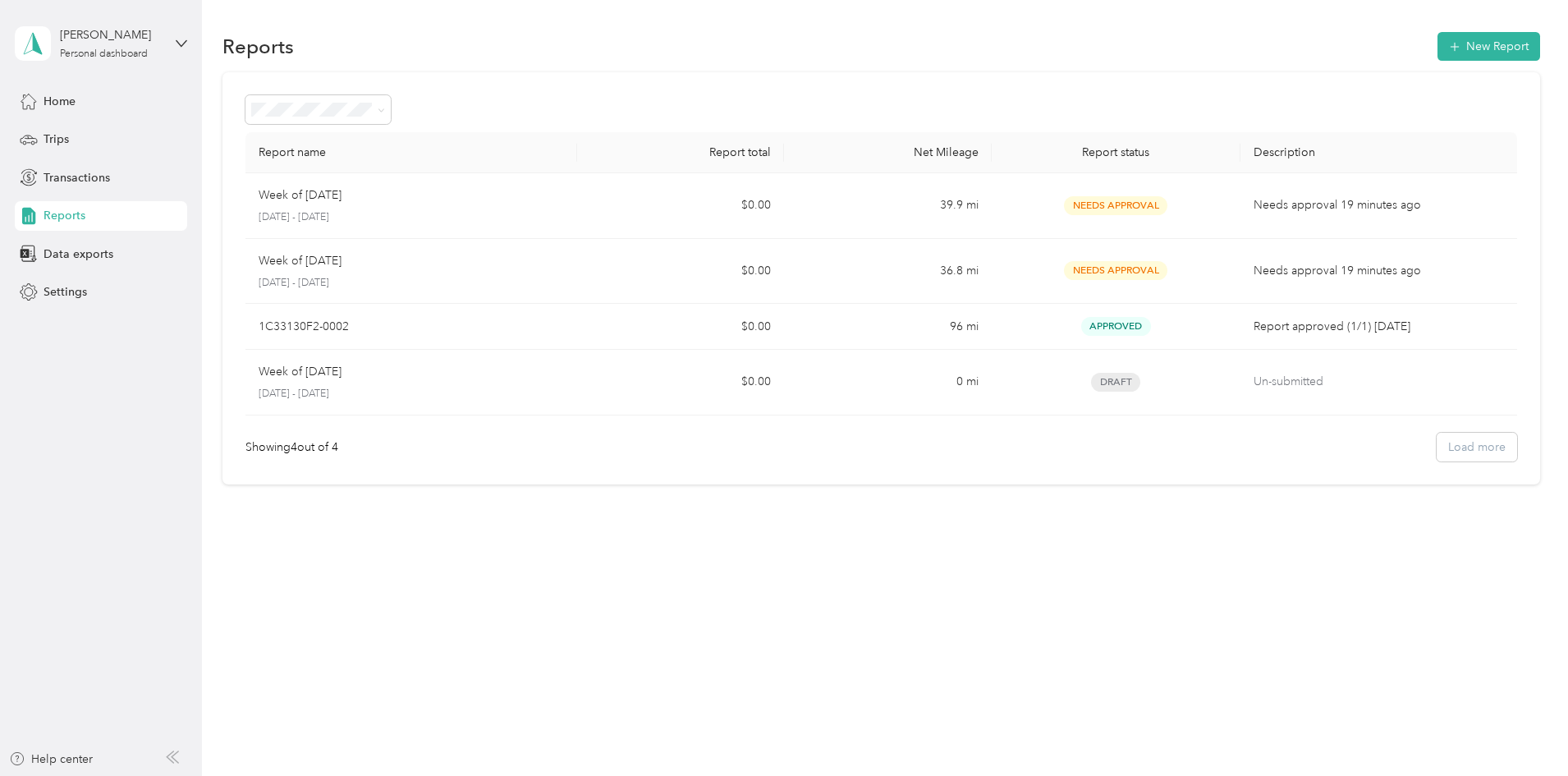
click at [1258, 590] on div "Reports New Report Report name Report total Net Mileage Report status Descripti…" at bounding box center [881, 388] width 1358 height 776
